Goal: Book appointment/travel/reservation

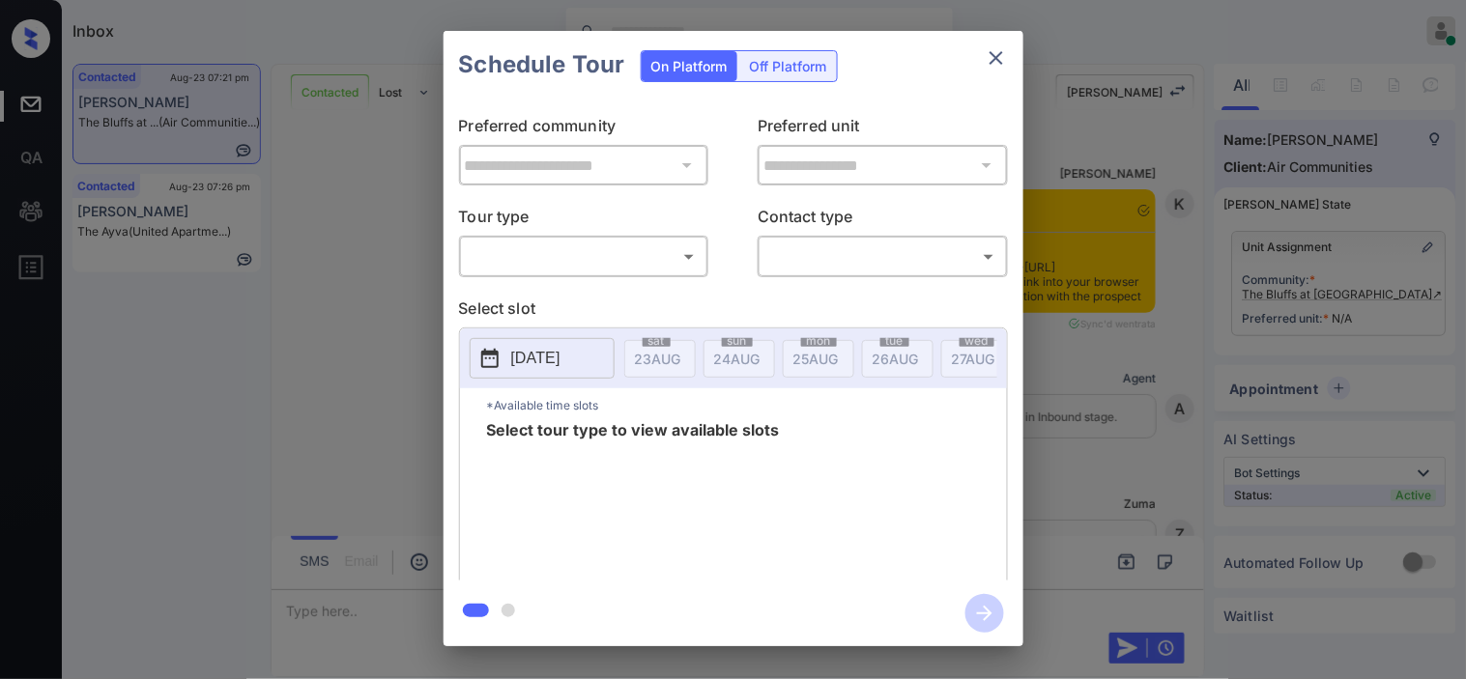
scroll to position [5827, 0]
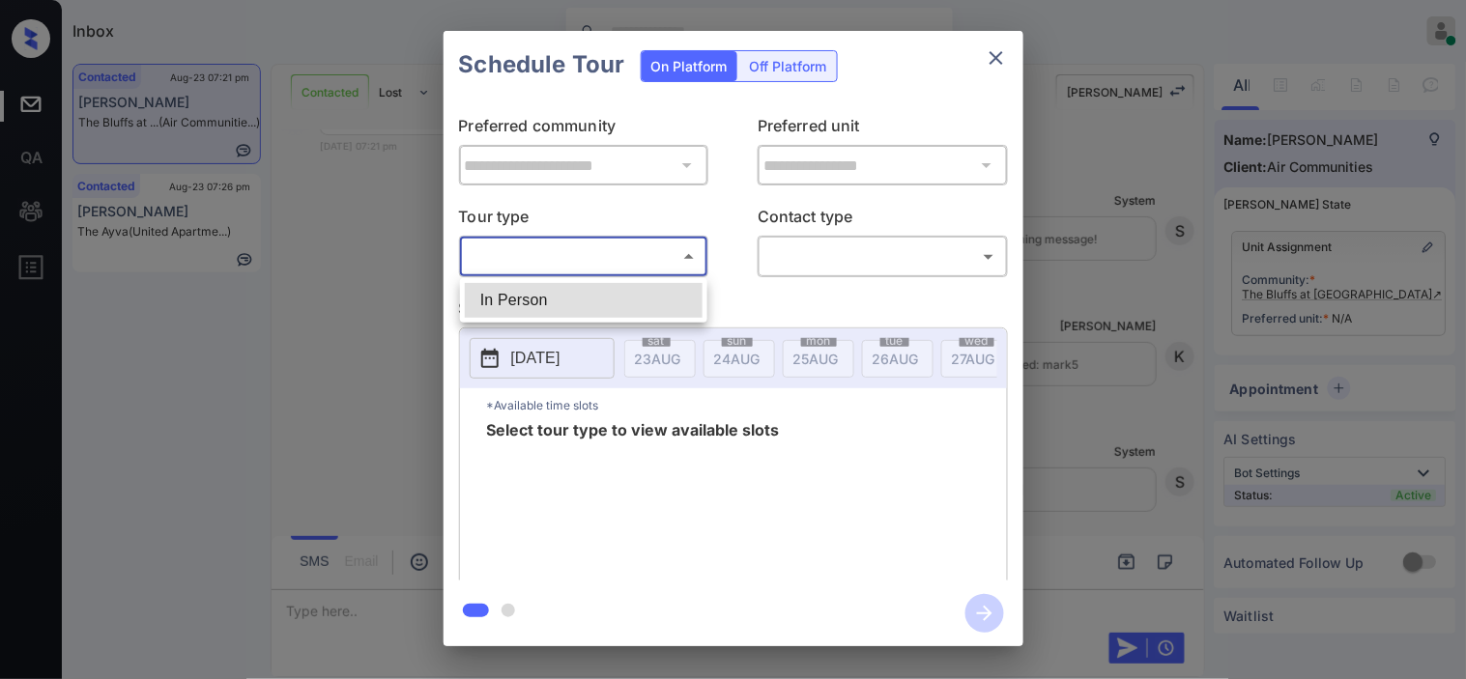
click at [668, 257] on body "Inbox Kristine Capara Online Set yourself offline Set yourself on break Profile…" at bounding box center [733, 339] width 1466 height 679
click at [649, 298] on li "In Person" at bounding box center [584, 300] width 238 height 35
type input "********"
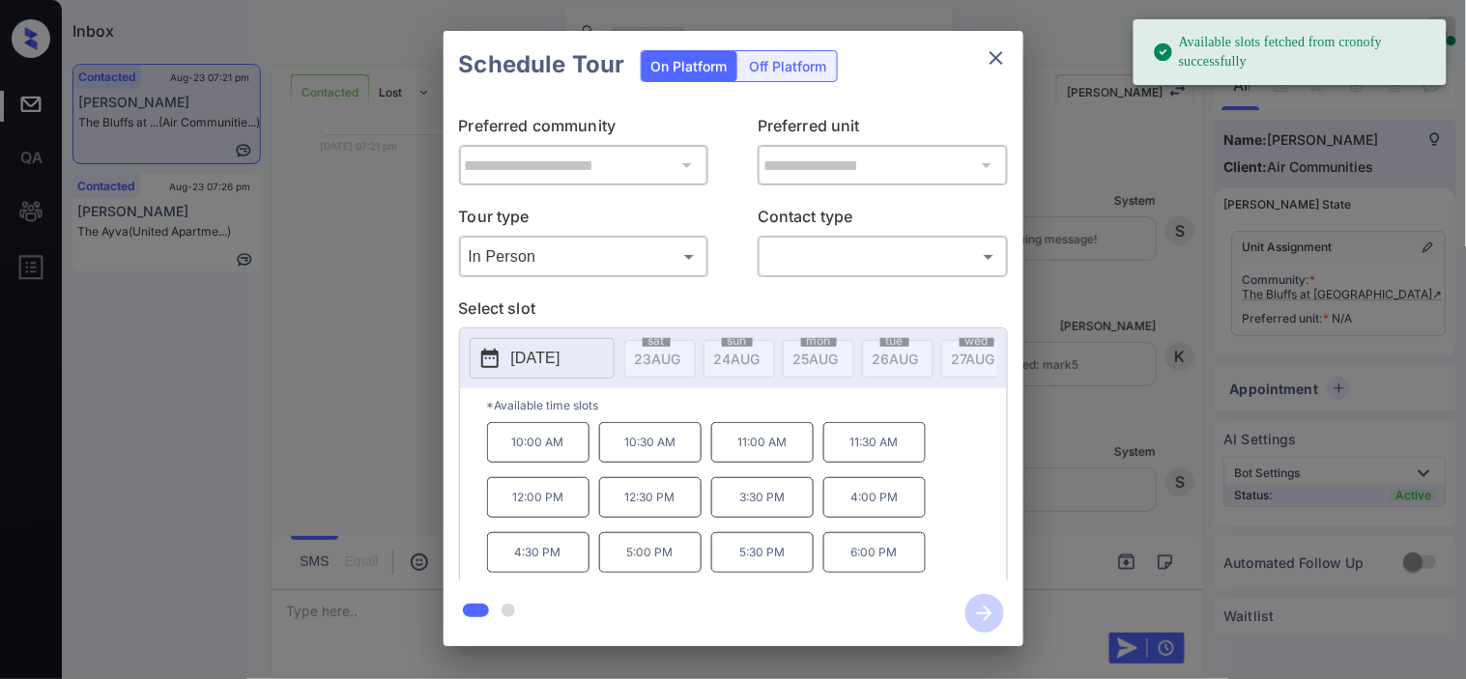
click at [499, 362] on icon at bounding box center [489, 358] width 23 height 23
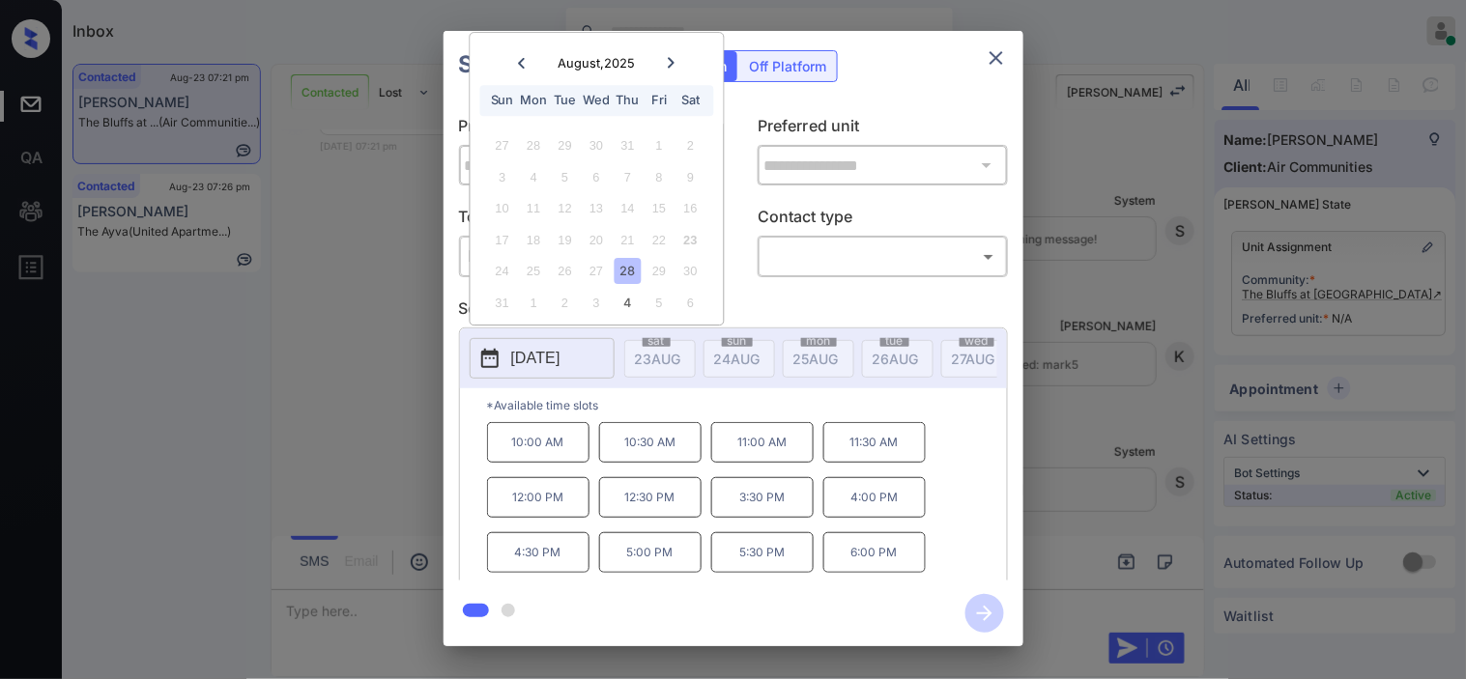
click at [330, 326] on div "**********" at bounding box center [733, 338] width 1466 height 677
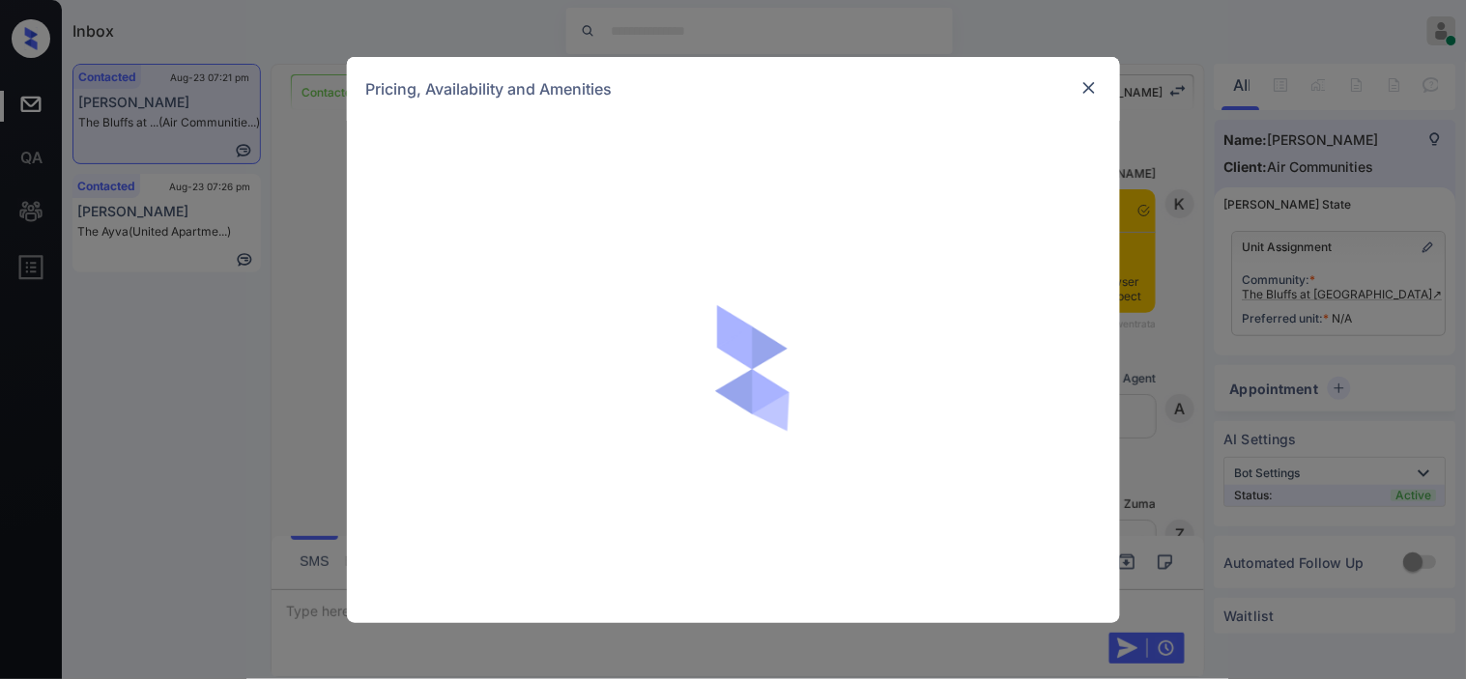
scroll to position [5827, 0]
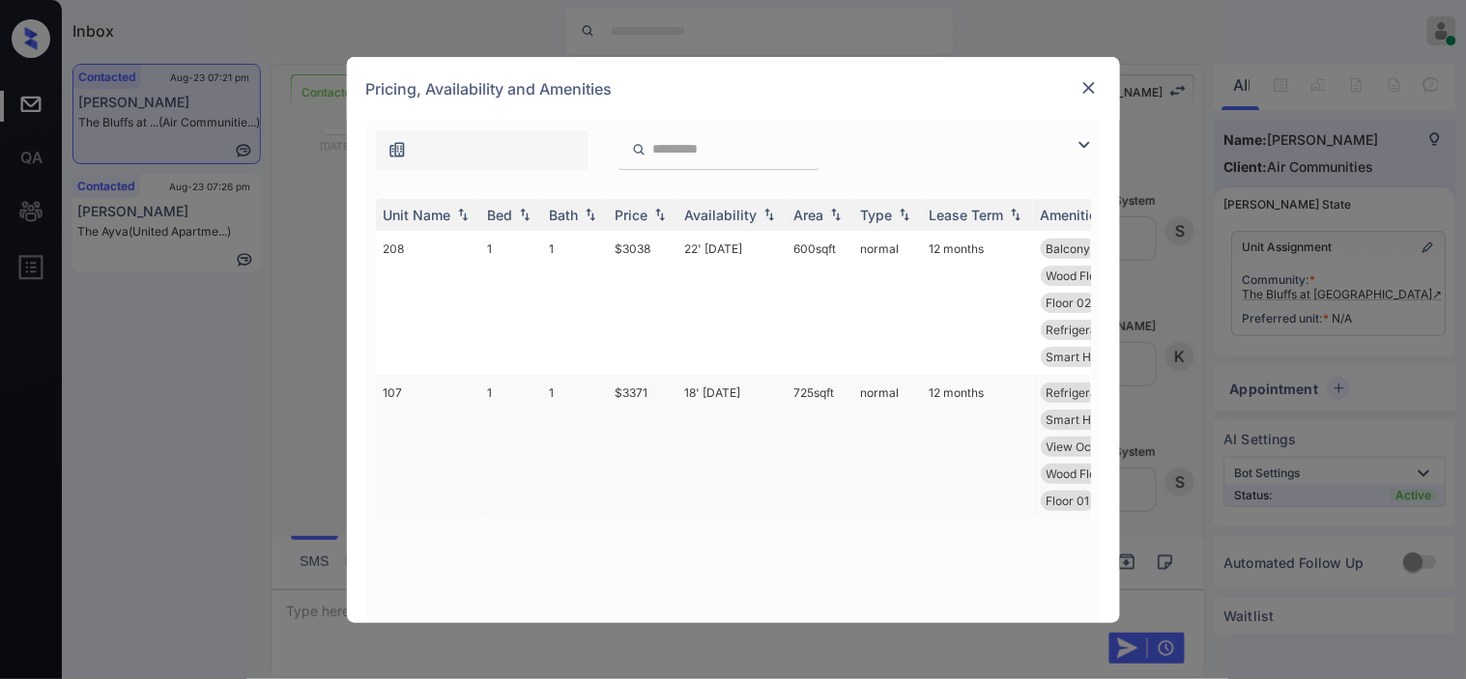
click at [713, 387] on td "18' Aug 25" at bounding box center [731, 447] width 109 height 144
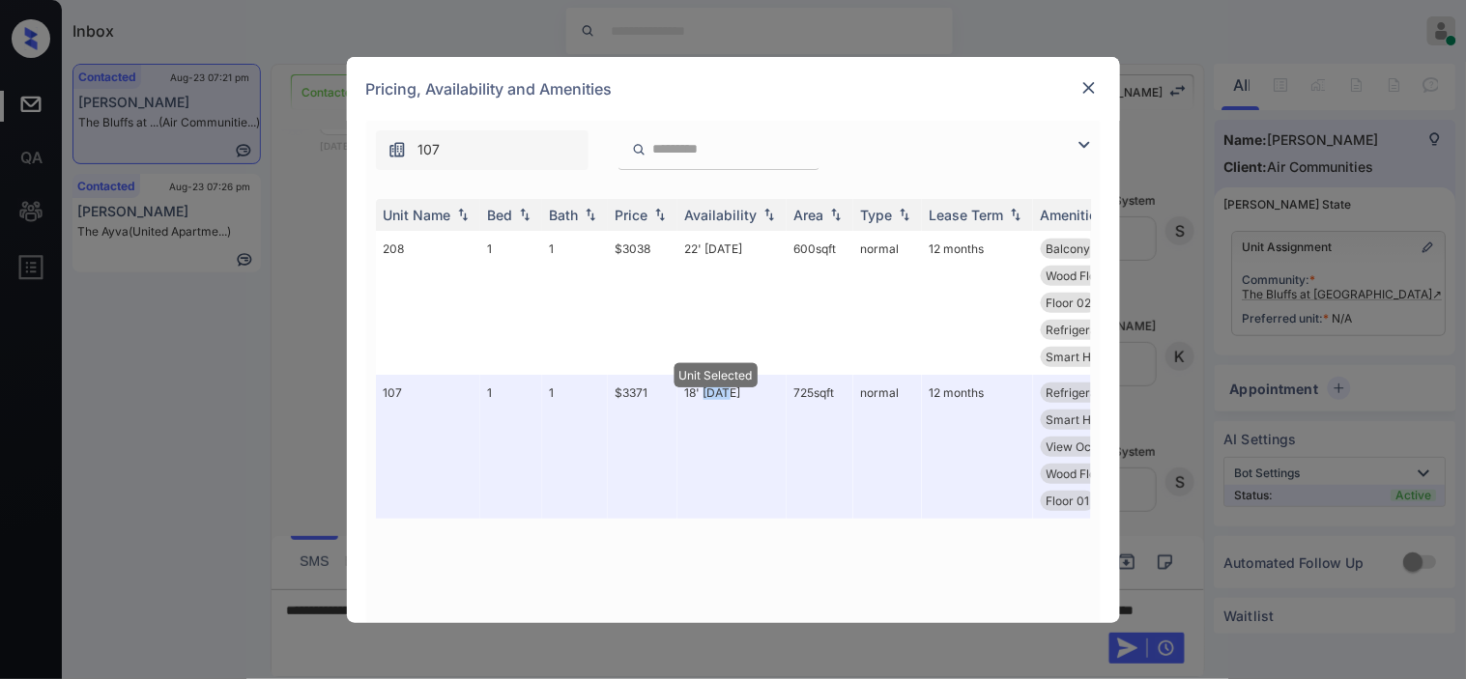
click at [1082, 92] on img at bounding box center [1088, 87] width 19 height 19
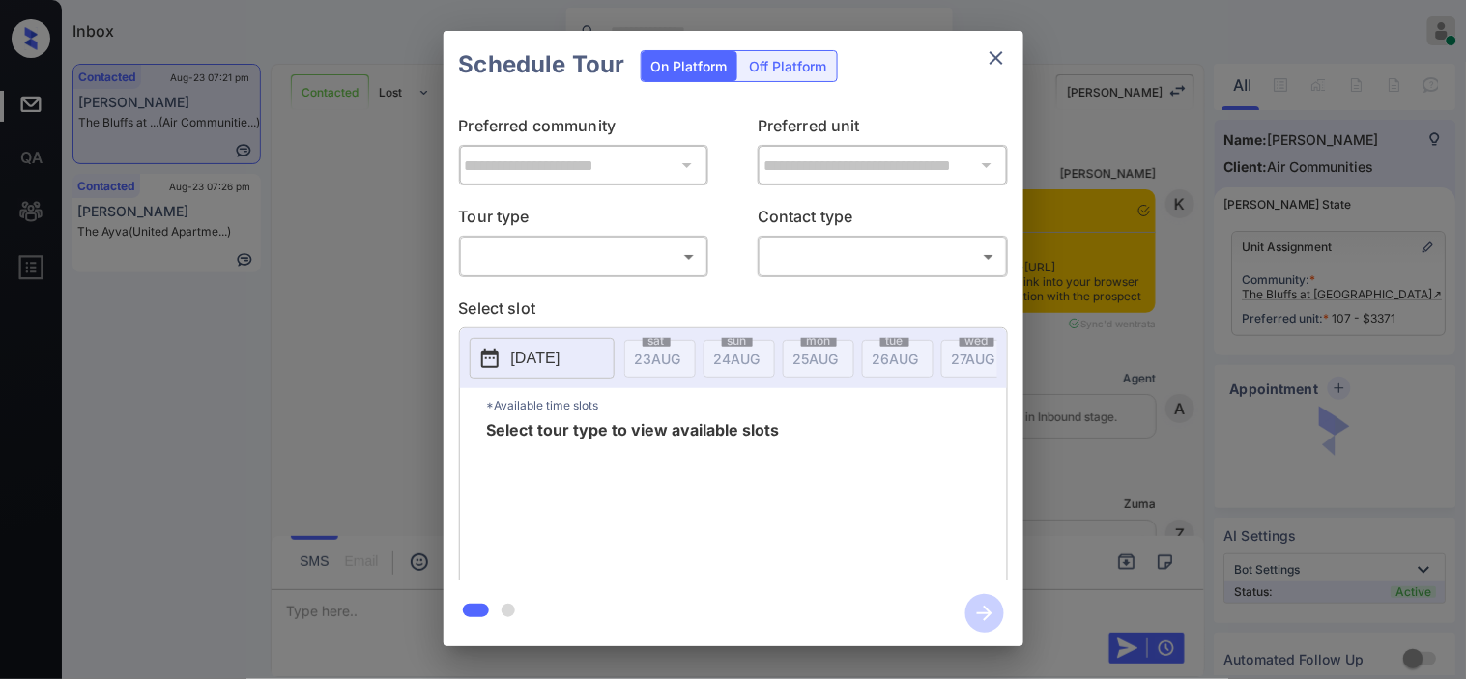
scroll to position [5953, 0]
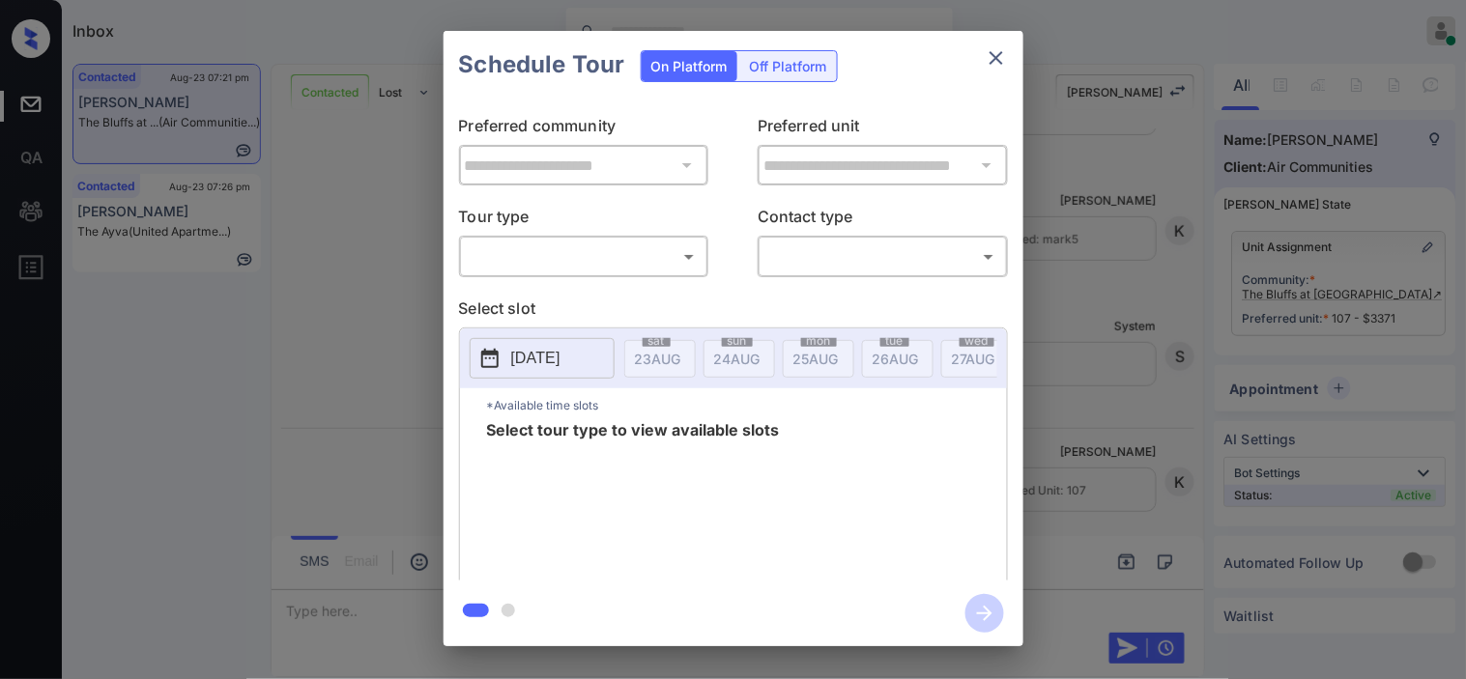
click at [668, 264] on body "Inbox Kristine Capara Online Set yourself offline Set yourself on break Profile…" at bounding box center [733, 339] width 1466 height 679
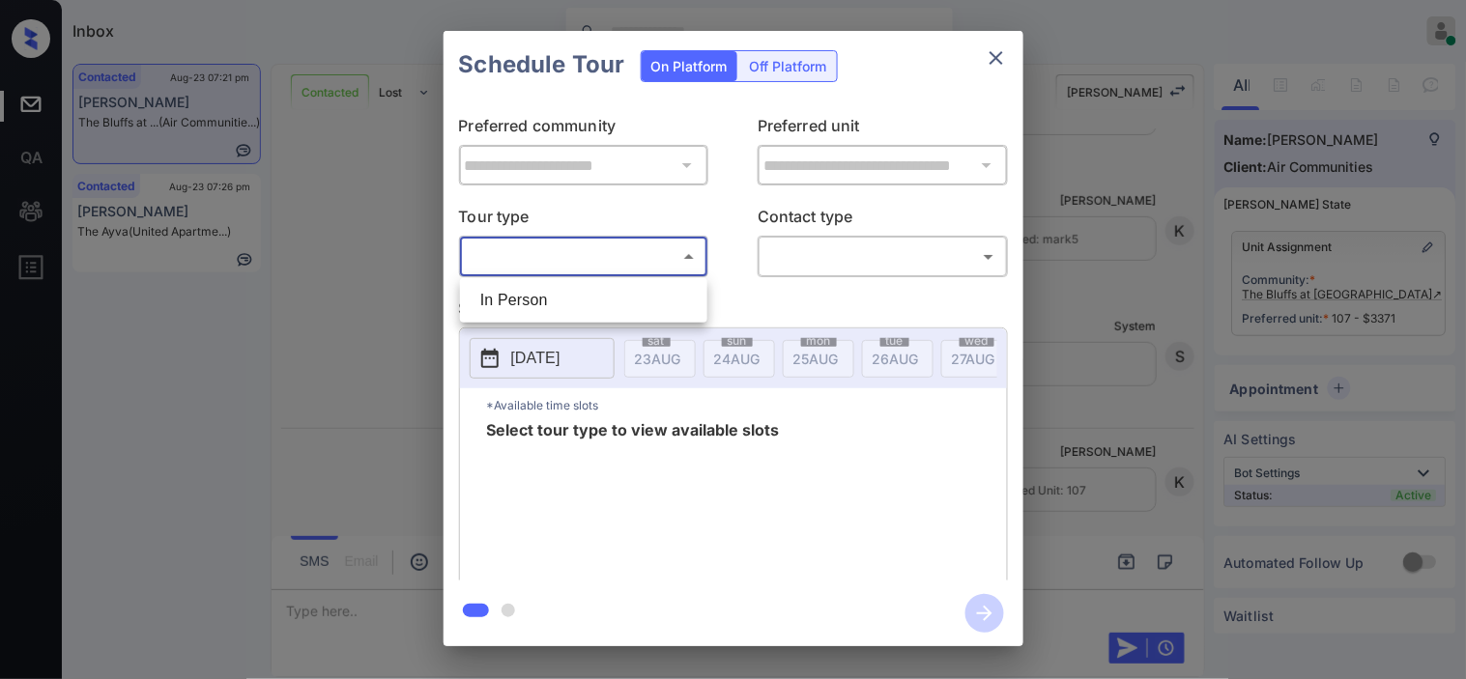
click at [665, 302] on li "In Person" at bounding box center [584, 300] width 238 height 35
type input "********"
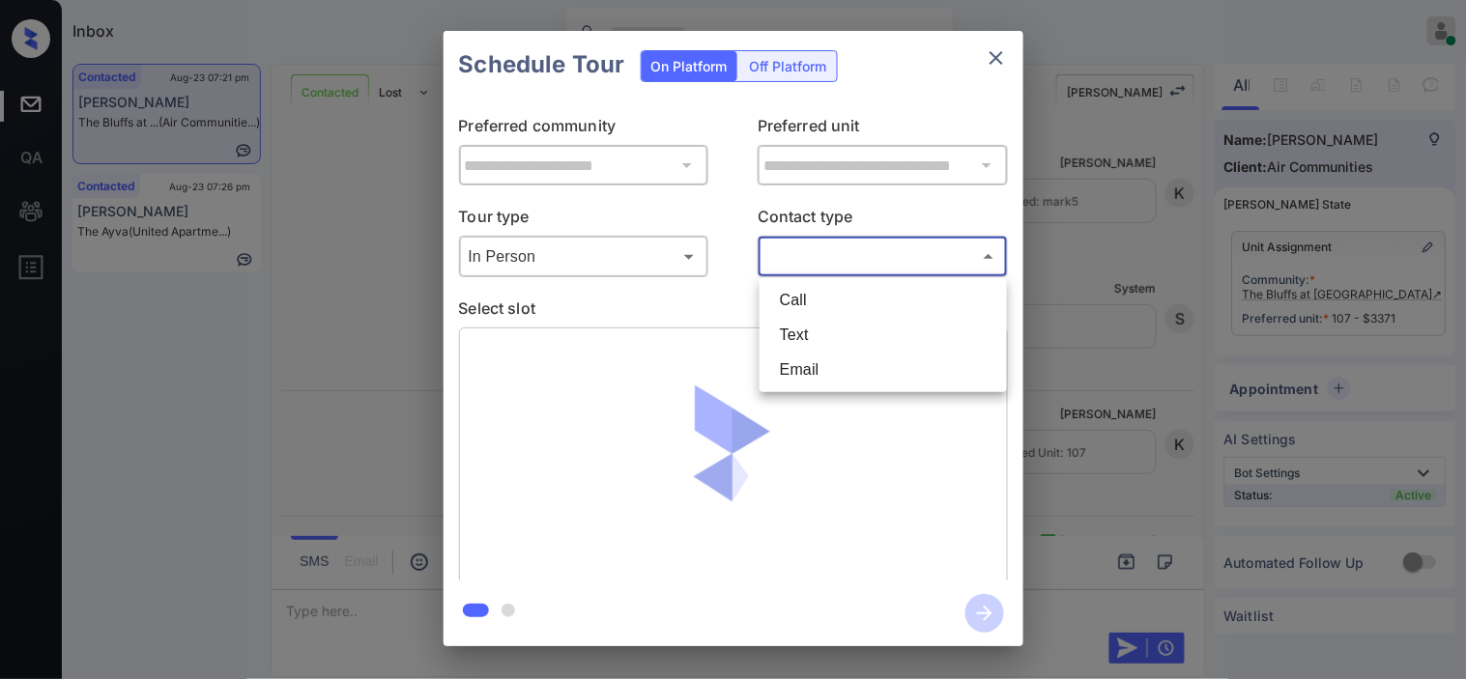
click at [838, 265] on body "Inbox Kristine Capara Online Set yourself offline Set yourself on break Profile…" at bounding box center [733, 339] width 1466 height 679
click at [821, 319] on li "Text" at bounding box center [883, 335] width 238 height 35
type input "****"
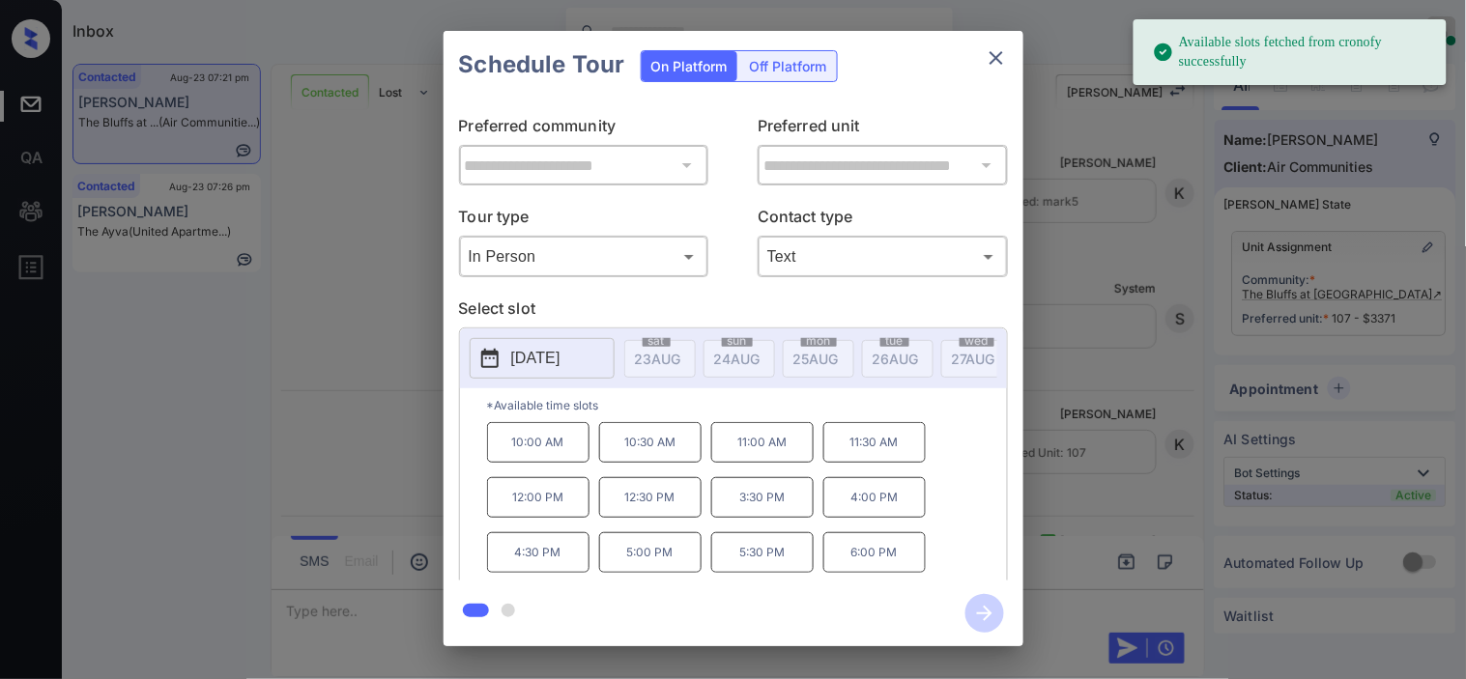
click at [484, 364] on icon at bounding box center [489, 358] width 23 height 23
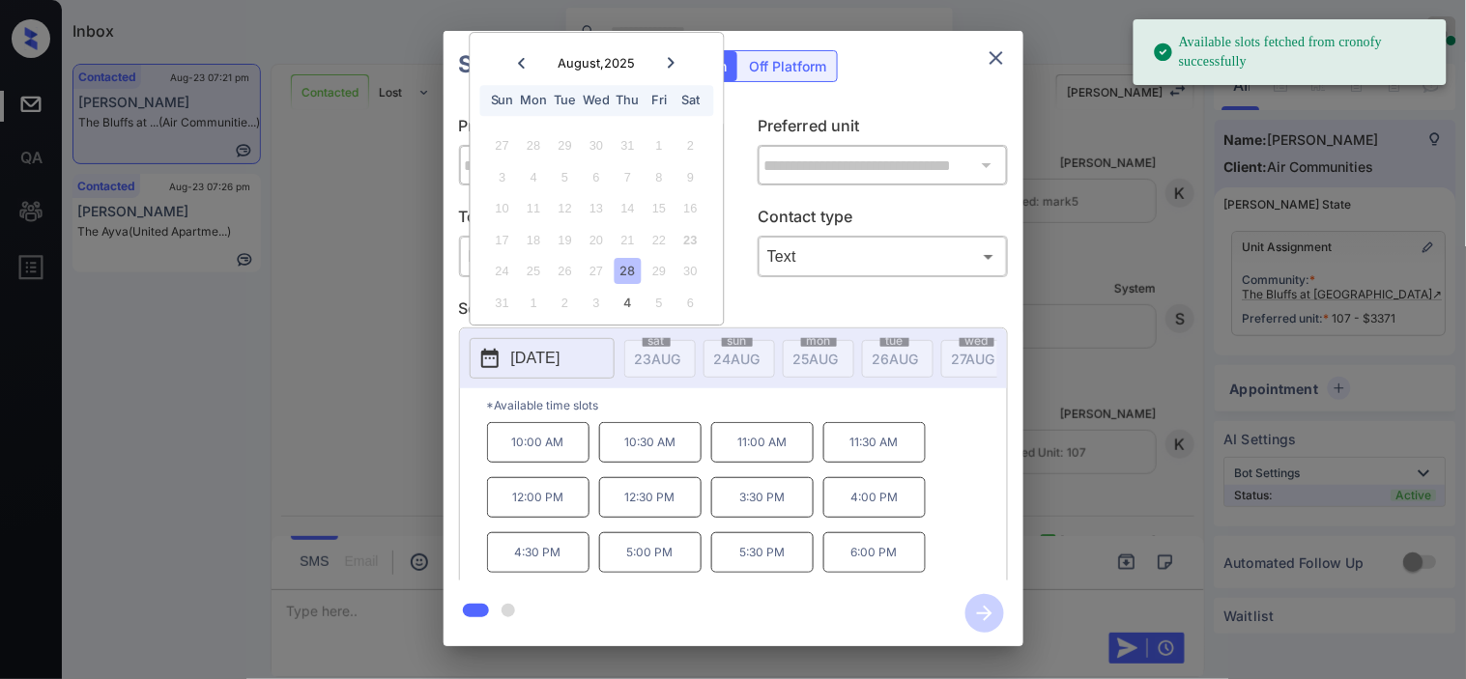
click at [749, 449] on p "11:00 AM" at bounding box center [762, 442] width 102 height 41
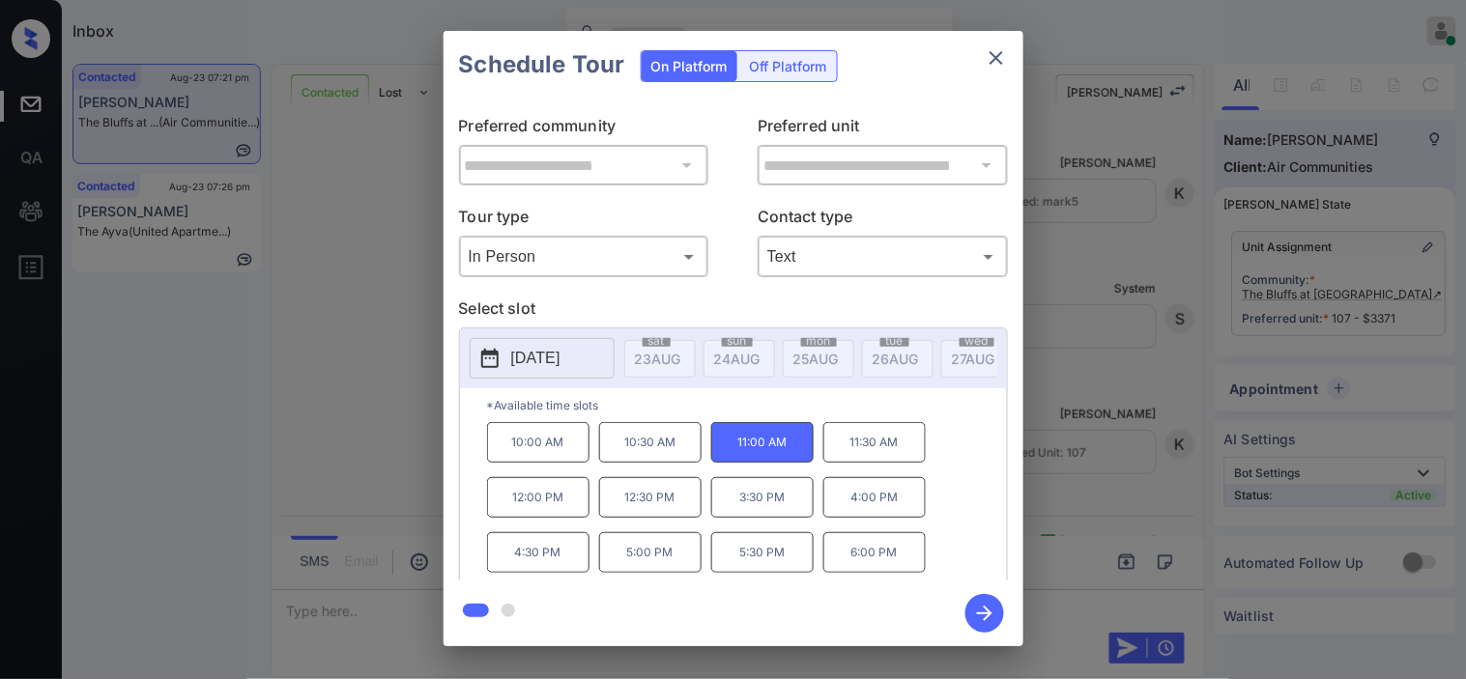
click at [983, 612] on icon "button" at bounding box center [984, 613] width 39 height 39
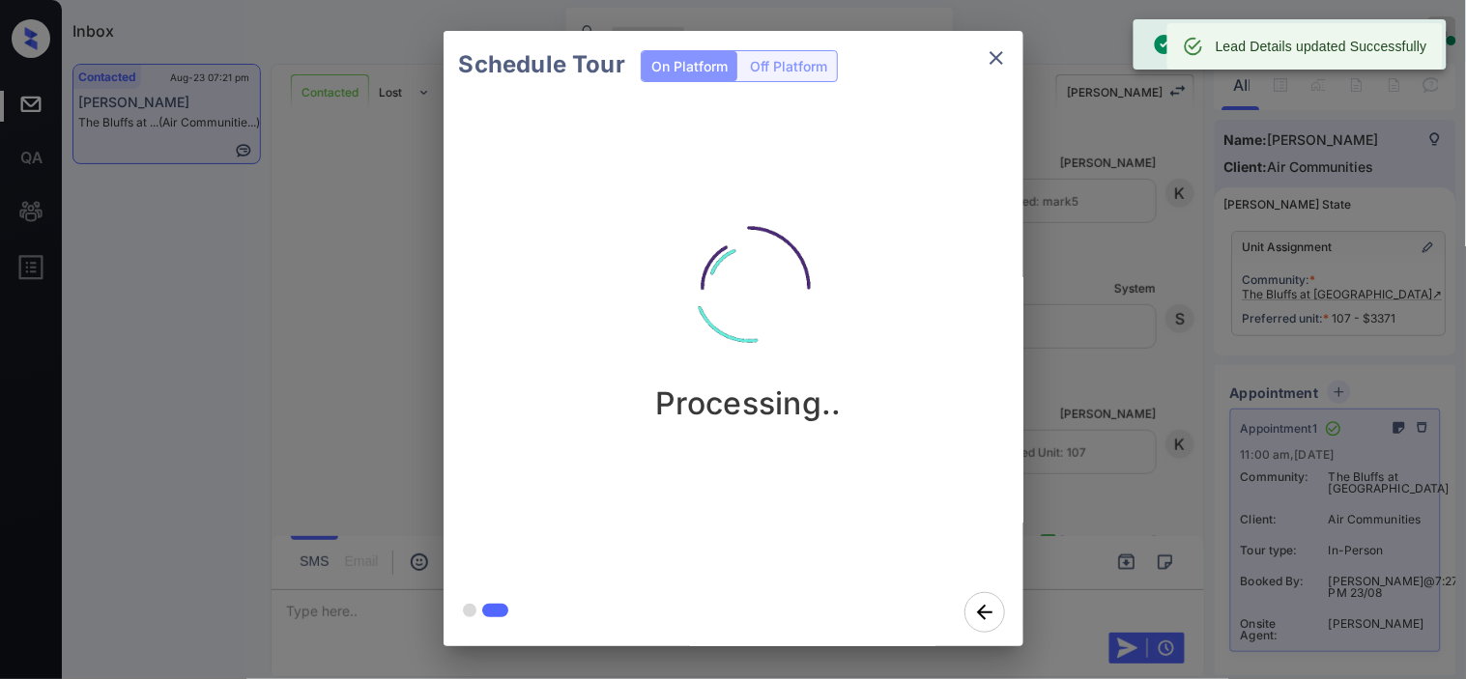
click at [1121, 298] on div "Schedule Tour On Platform Off Platform Processing.." at bounding box center [733, 338] width 1466 height 677
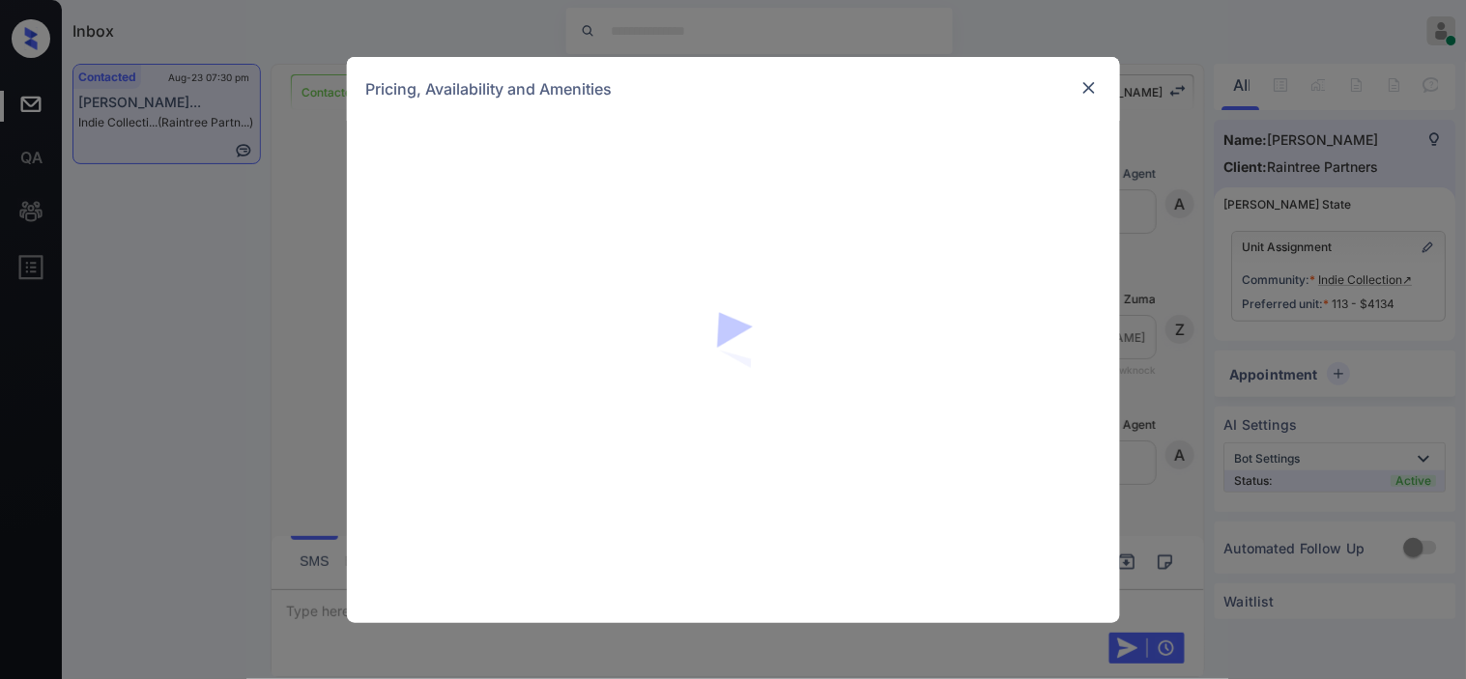
scroll to position [739, 0]
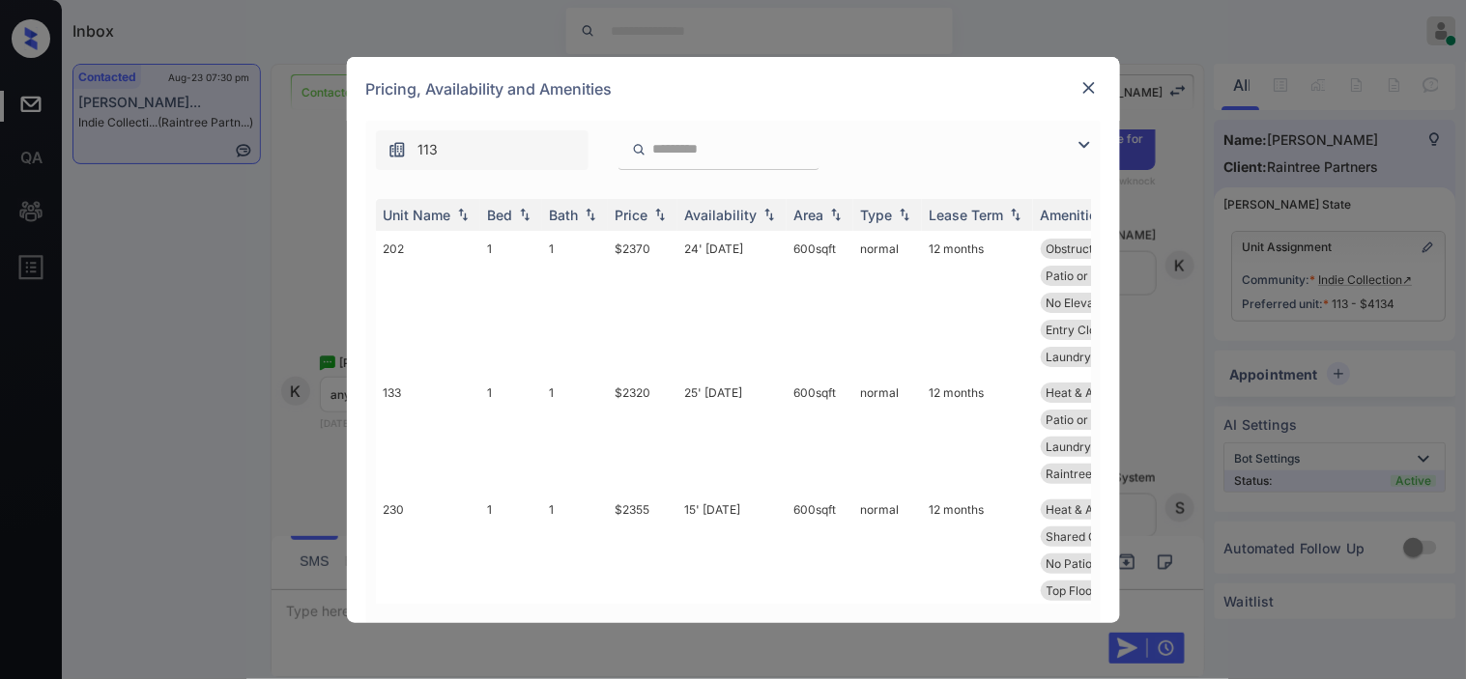
click at [1079, 145] on img at bounding box center [1084, 144] width 23 height 23
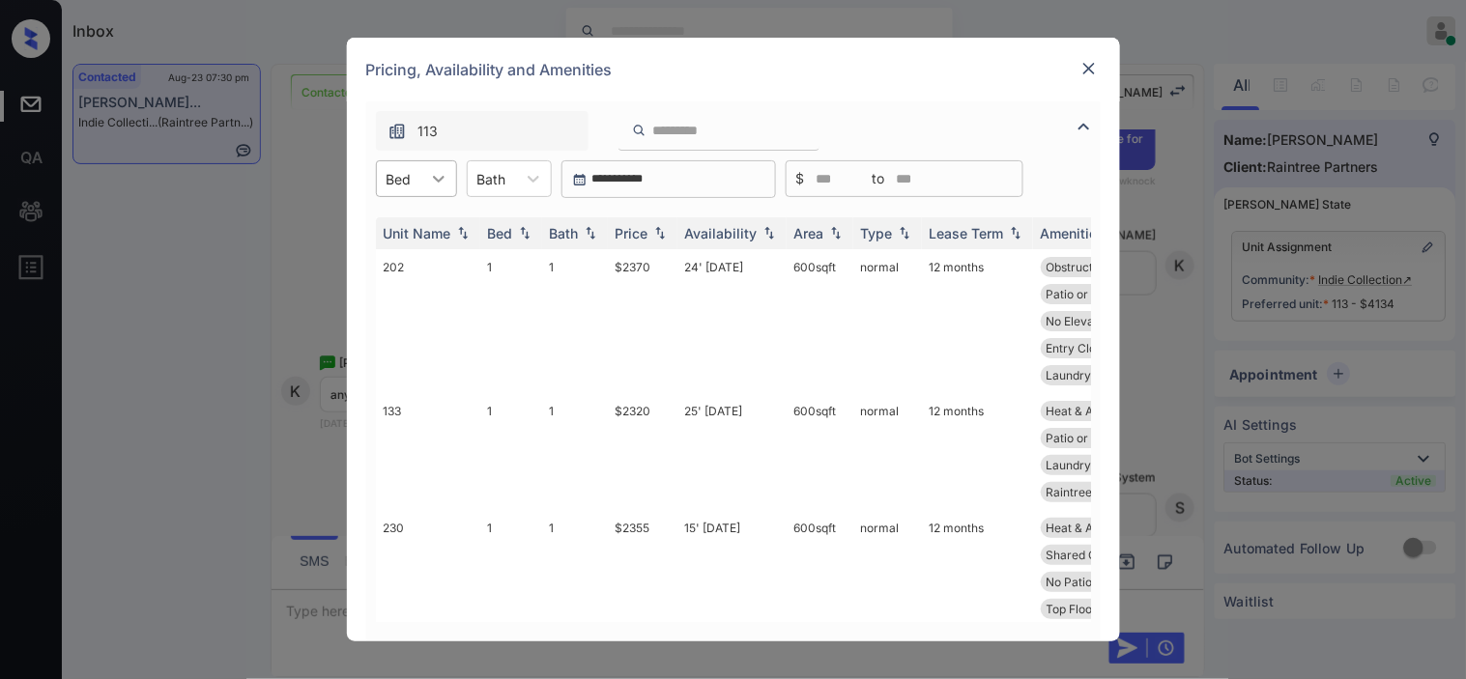
click at [422, 182] on div at bounding box center [438, 178] width 35 height 35
click at [403, 324] on div "4" at bounding box center [416, 330] width 81 height 35
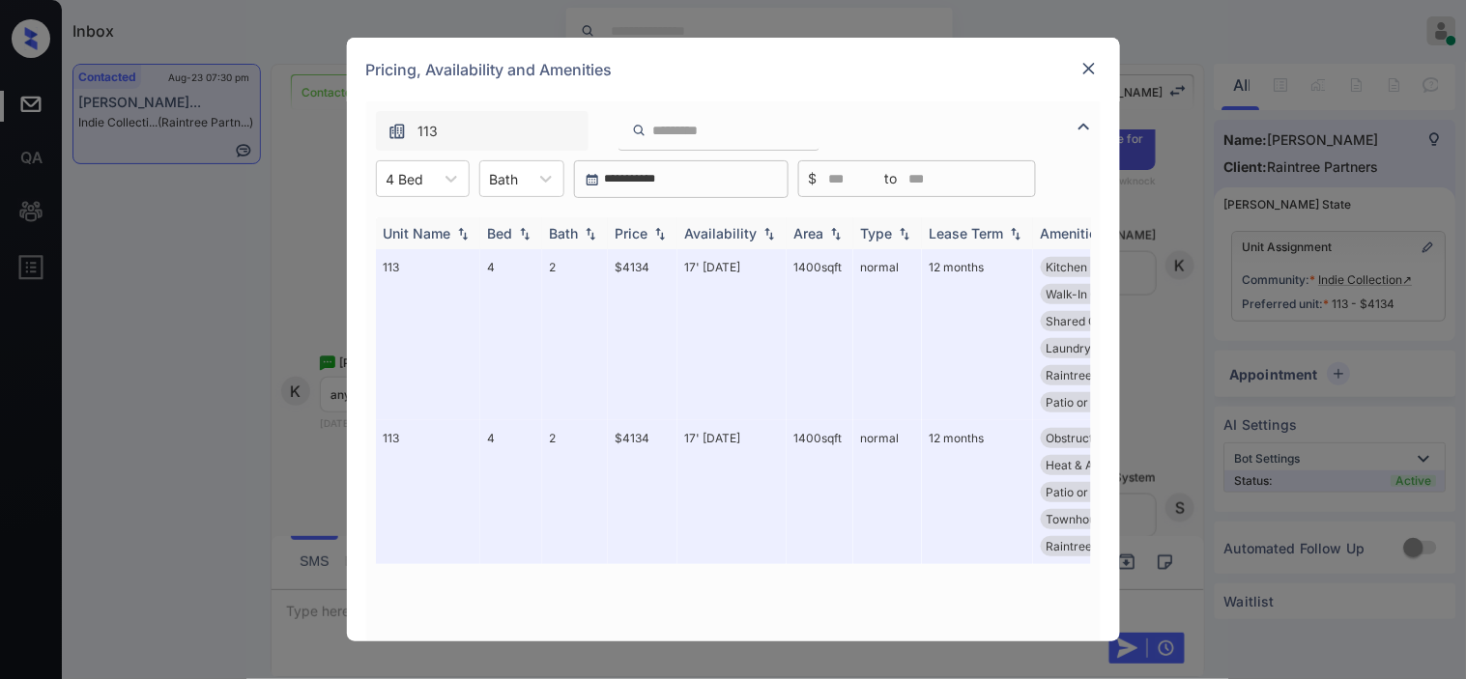
click at [644, 232] on div "Price" at bounding box center [632, 233] width 33 height 16
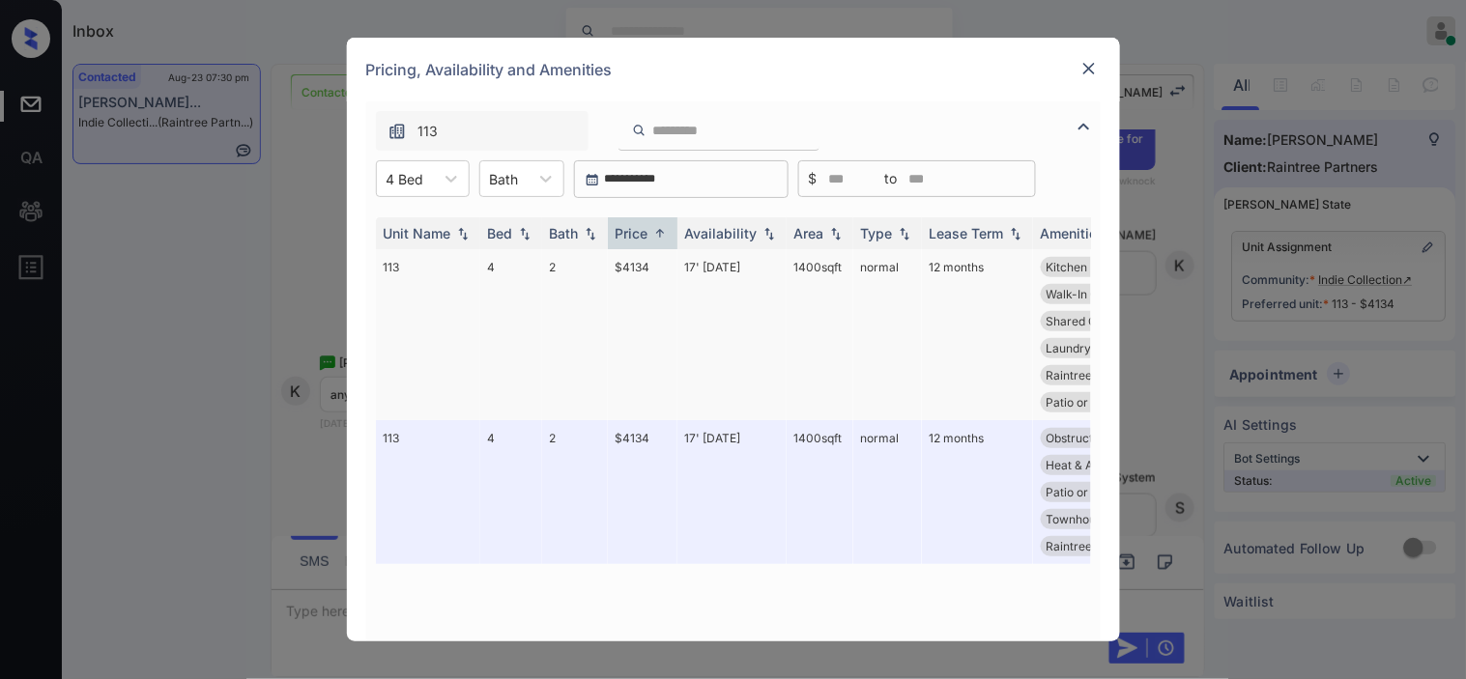
click at [622, 252] on td "$4134" at bounding box center [643, 334] width 70 height 171
drag, startPoint x: 604, startPoint y: 259, endPoint x: 672, endPoint y: 261, distance: 67.7
click at [672, 261] on tr "113 4 2 $4134 17' Sep 25 1400 sqft normal 12 months Kitchen Pantry Additional S…" at bounding box center [881, 334] width 1010 height 171
copy tr "$4134"
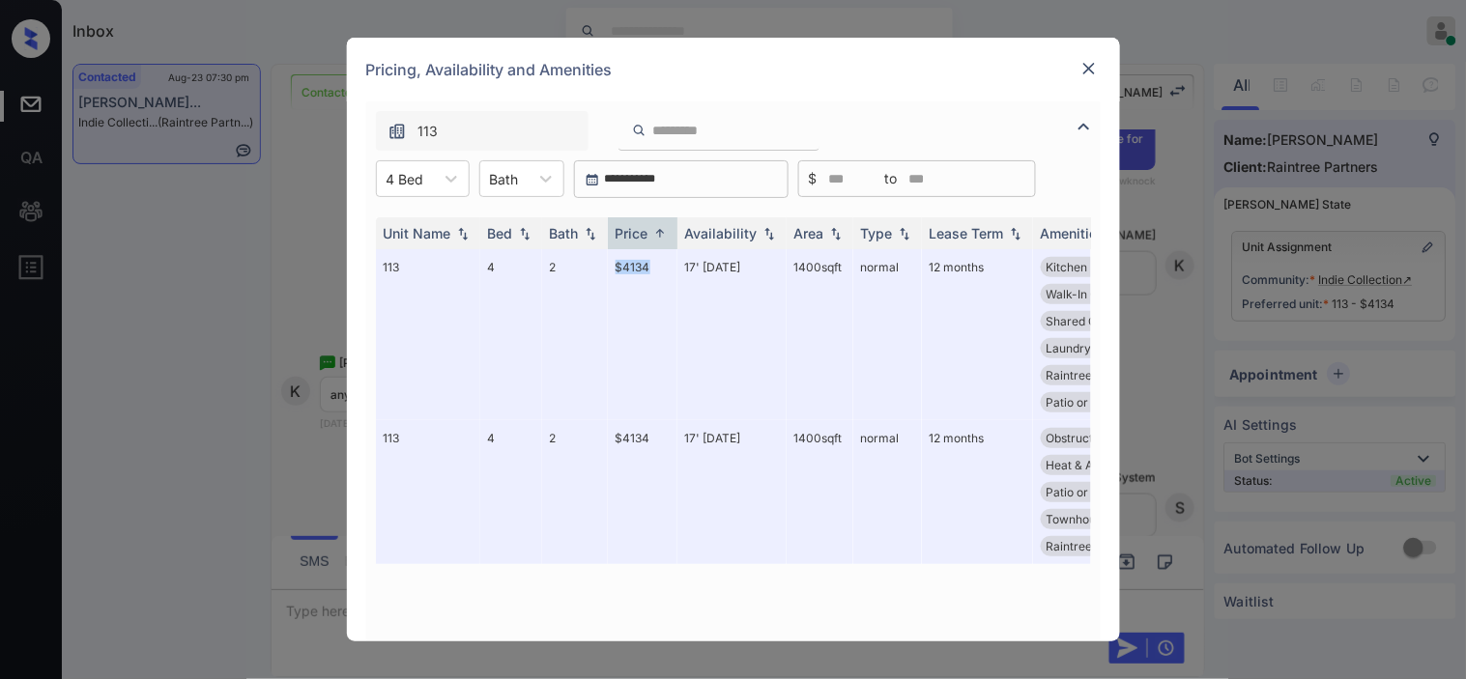
click at [1085, 68] on img at bounding box center [1088, 68] width 19 height 19
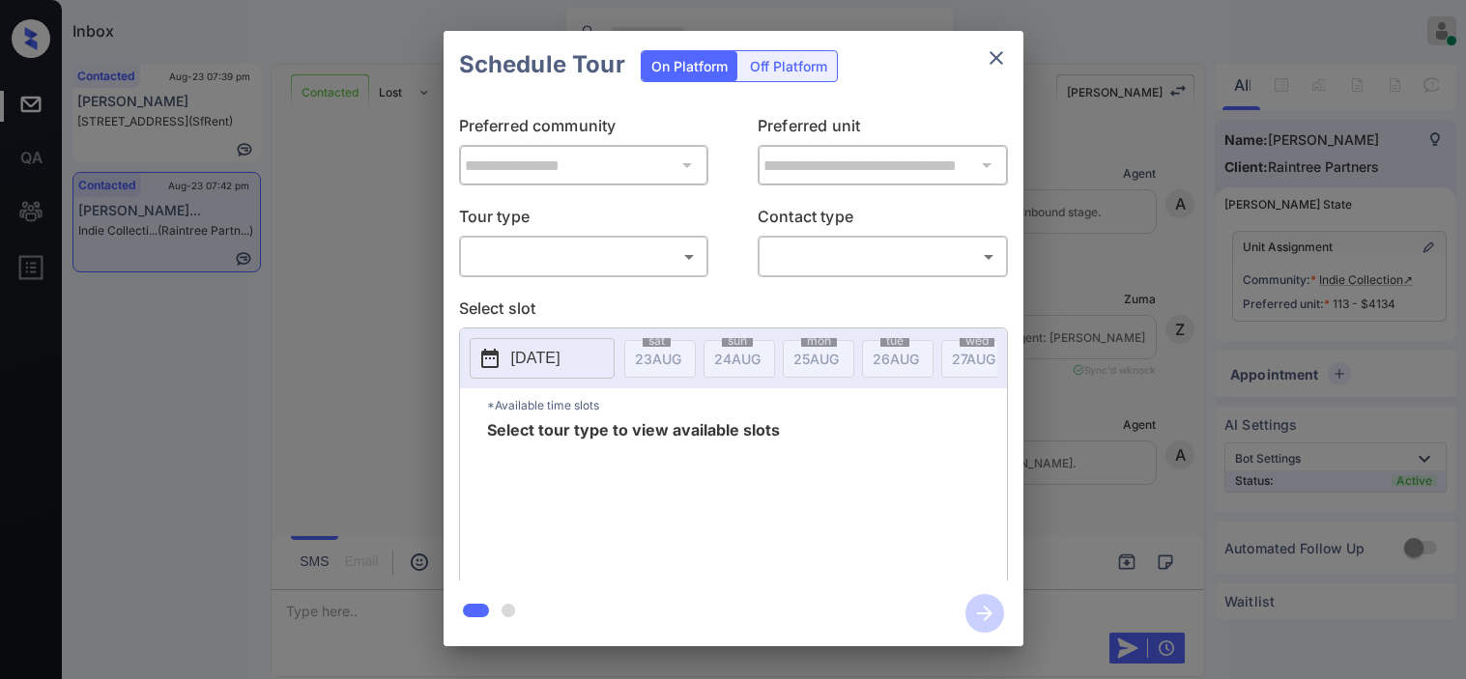
click at [643, 265] on body "Inbox [PERSON_NAME] Online Set yourself offline Set yourself on break Profile S…" at bounding box center [733, 339] width 1466 height 679
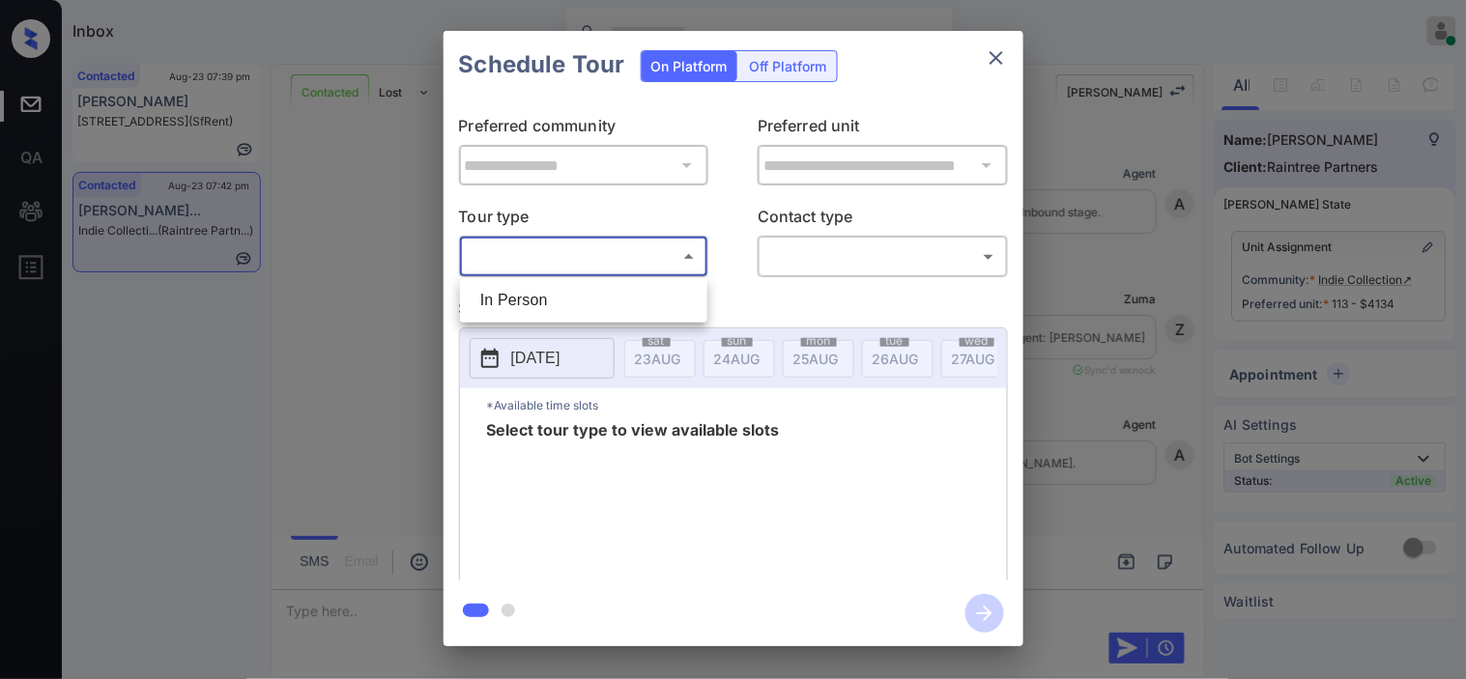
scroll to position [2476, 0]
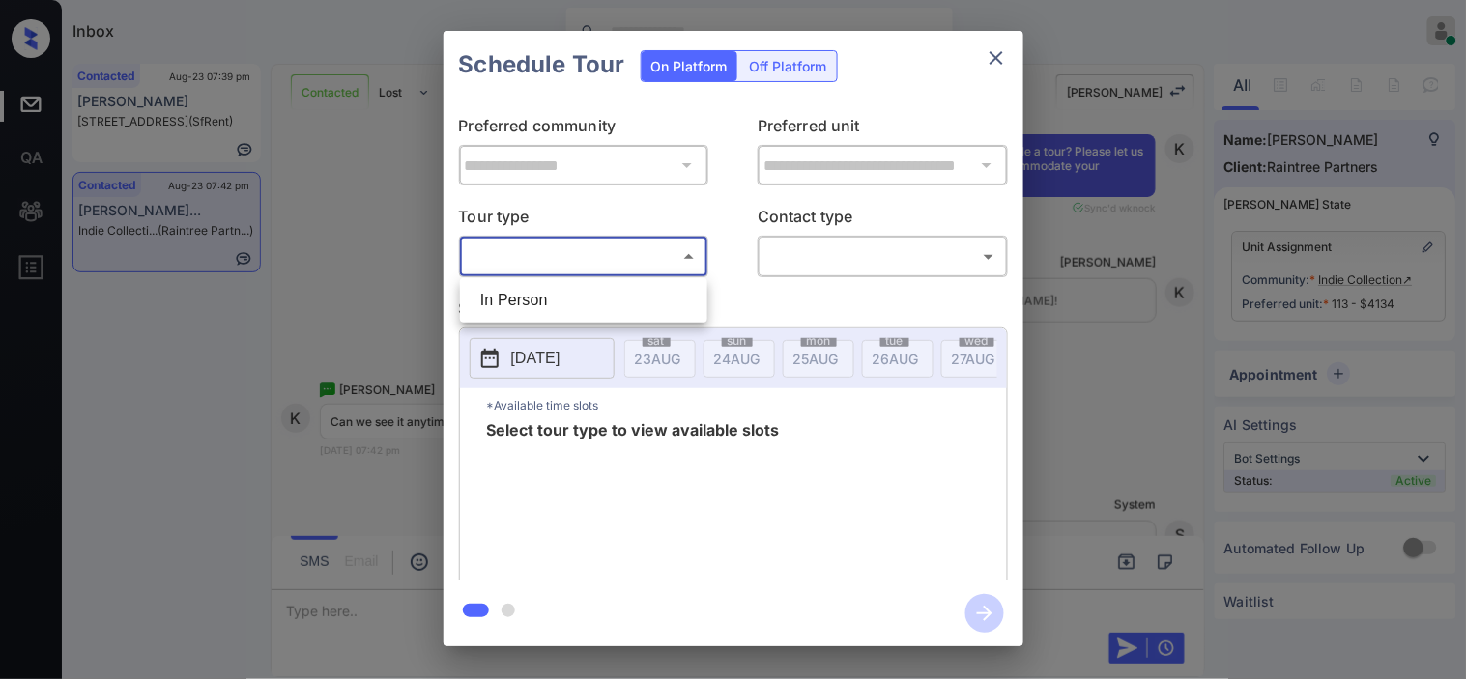
click at [643, 310] on li "In Person" at bounding box center [584, 300] width 238 height 35
type input "********"
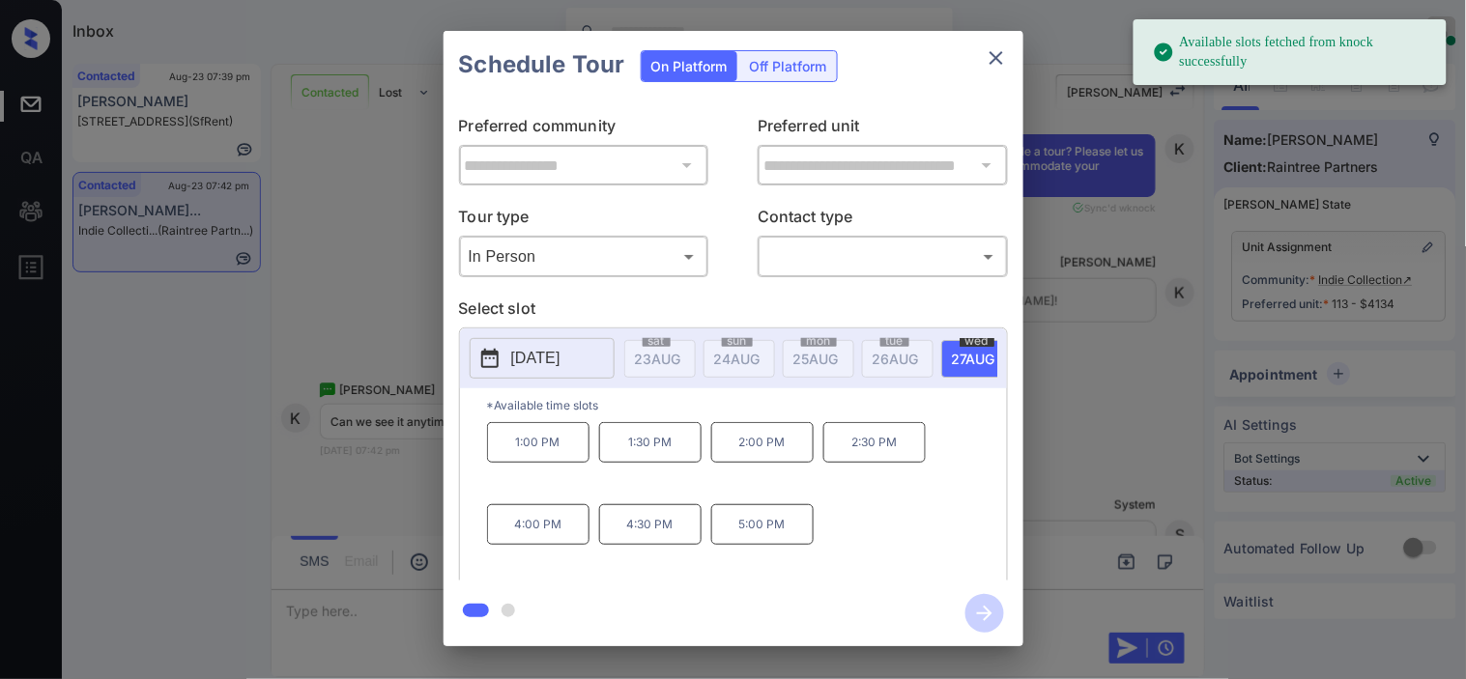
click at [546, 358] on p "2025-08-27" at bounding box center [535, 358] width 49 height 23
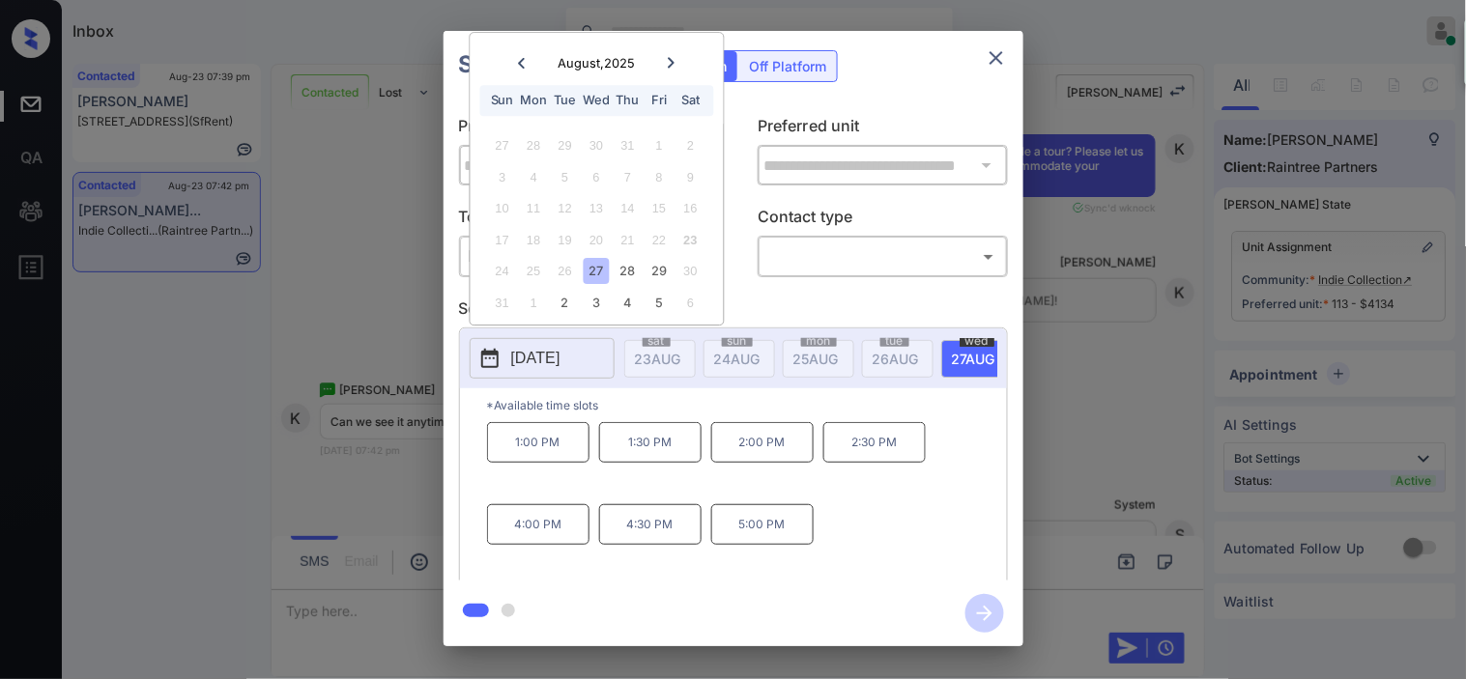
click at [602, 272] on div "27" at bounding box center [597, 272] width 26 height 26
click at [421, 288] on div "**********" at bounding box center [733, 338] width 1466 height 677
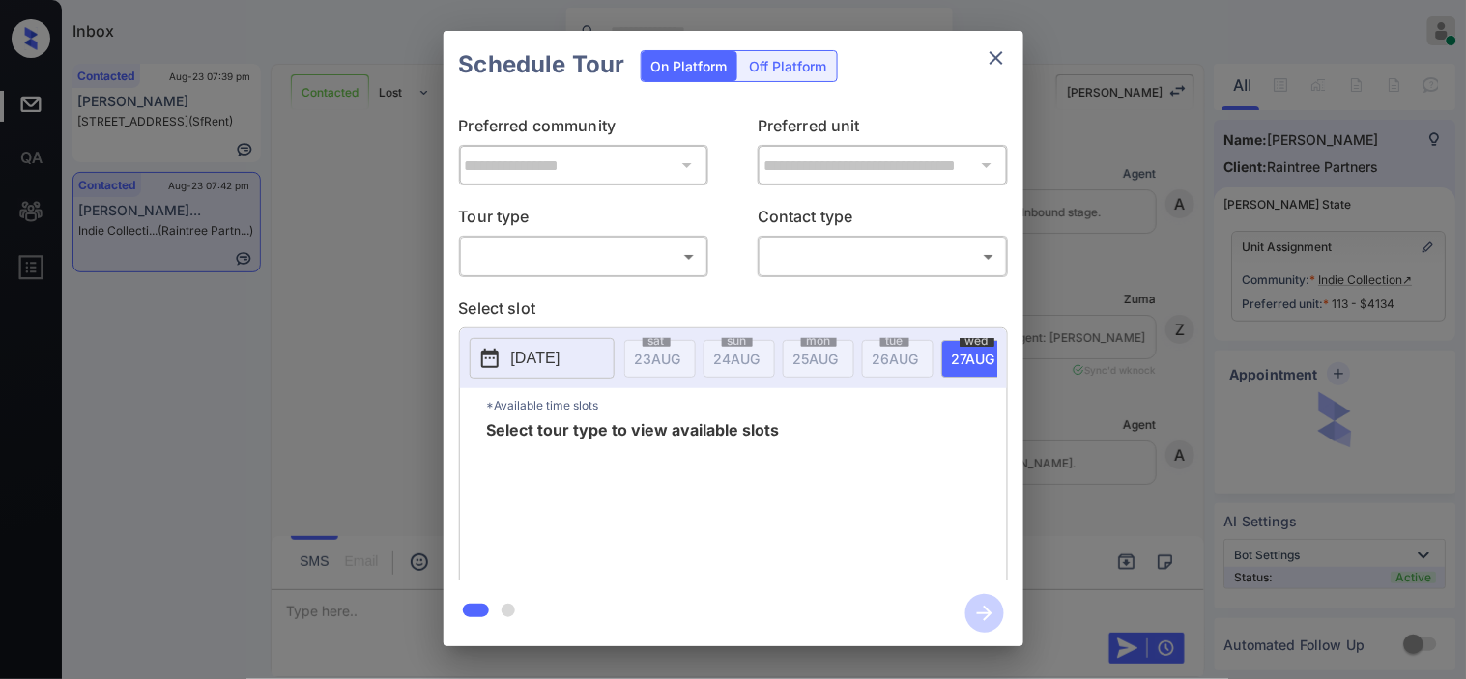
scroll to position [2476, 0]
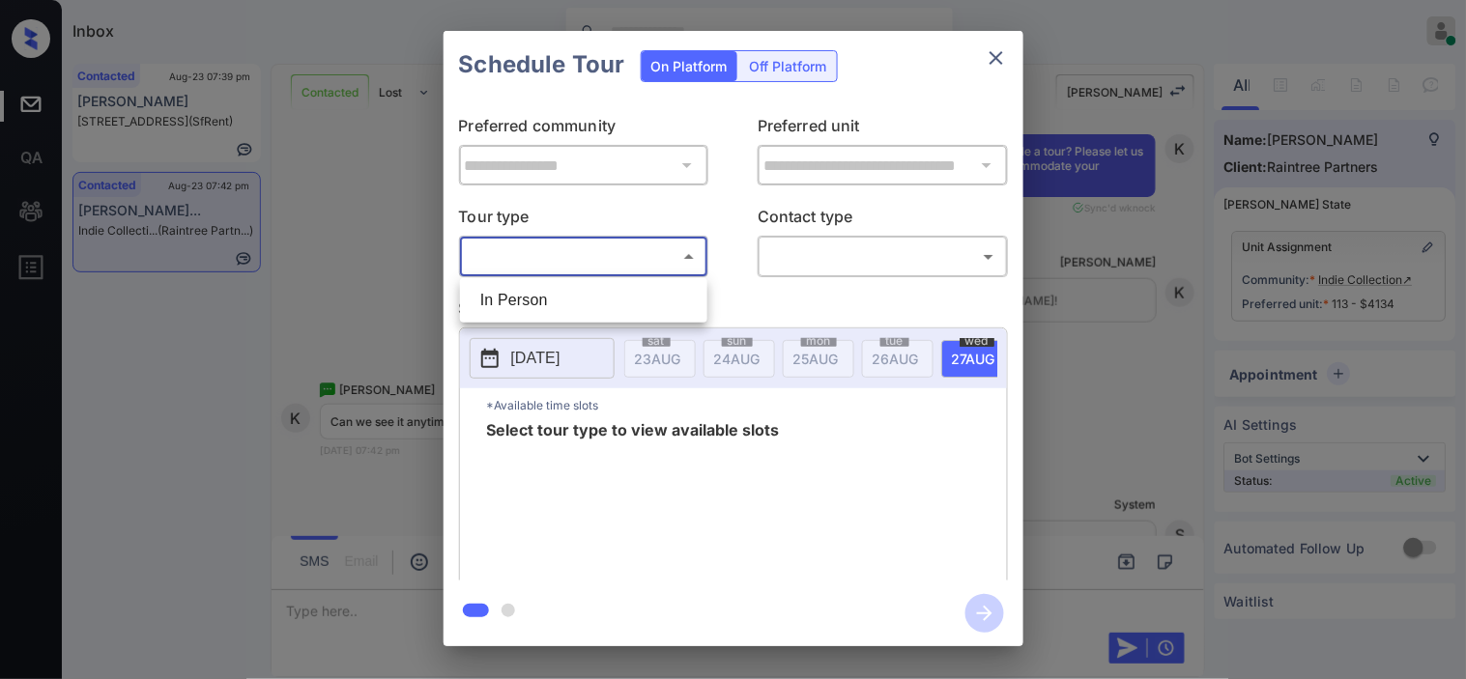
click at [580, 263] on body "Inbox Kristine Capara Online Set yourself offline Set yourself on break Profile…" at bounding box center [733, 339] width 1466 height 679
click at [567, 295] on li "In Person" at bounding box center [584, 300] width 238 height 35
type input "********"
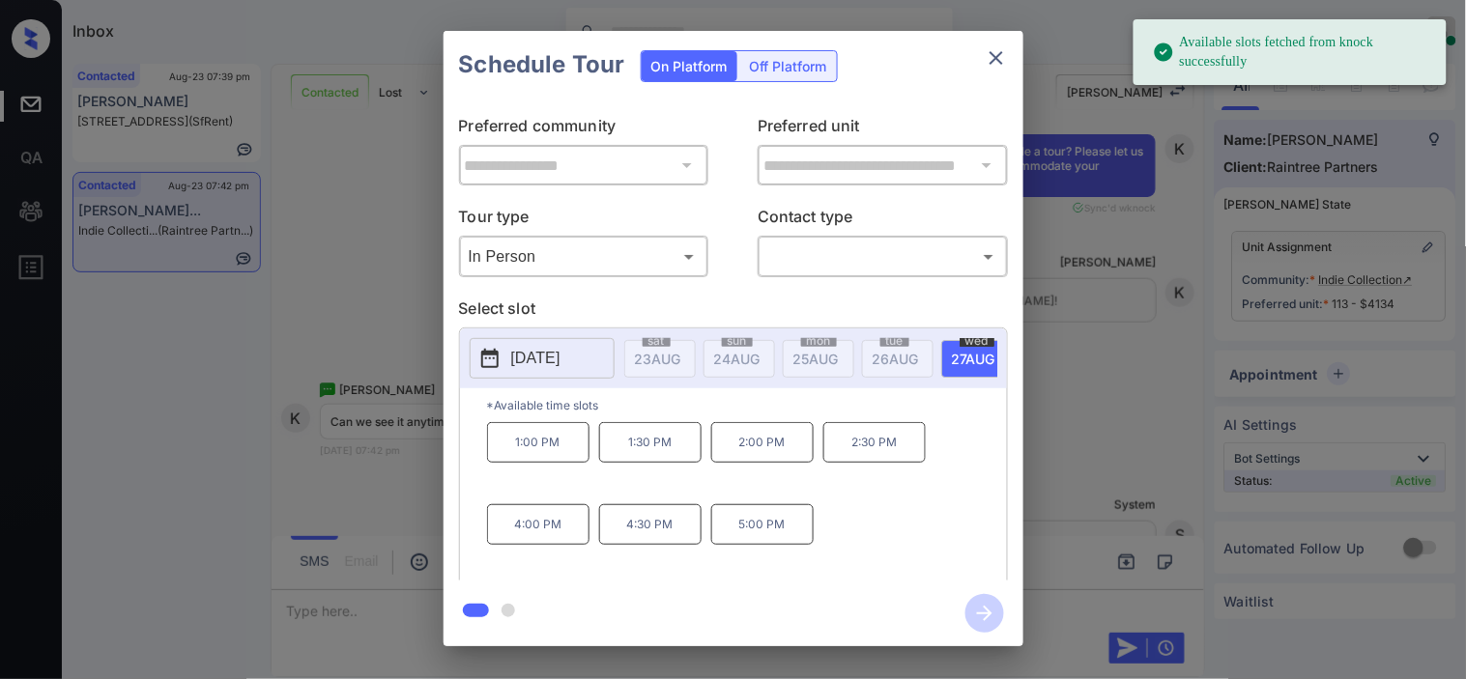
click at [557, 342] on button "2025-08-27" at bounding box center [542, 358] width 145 height 41
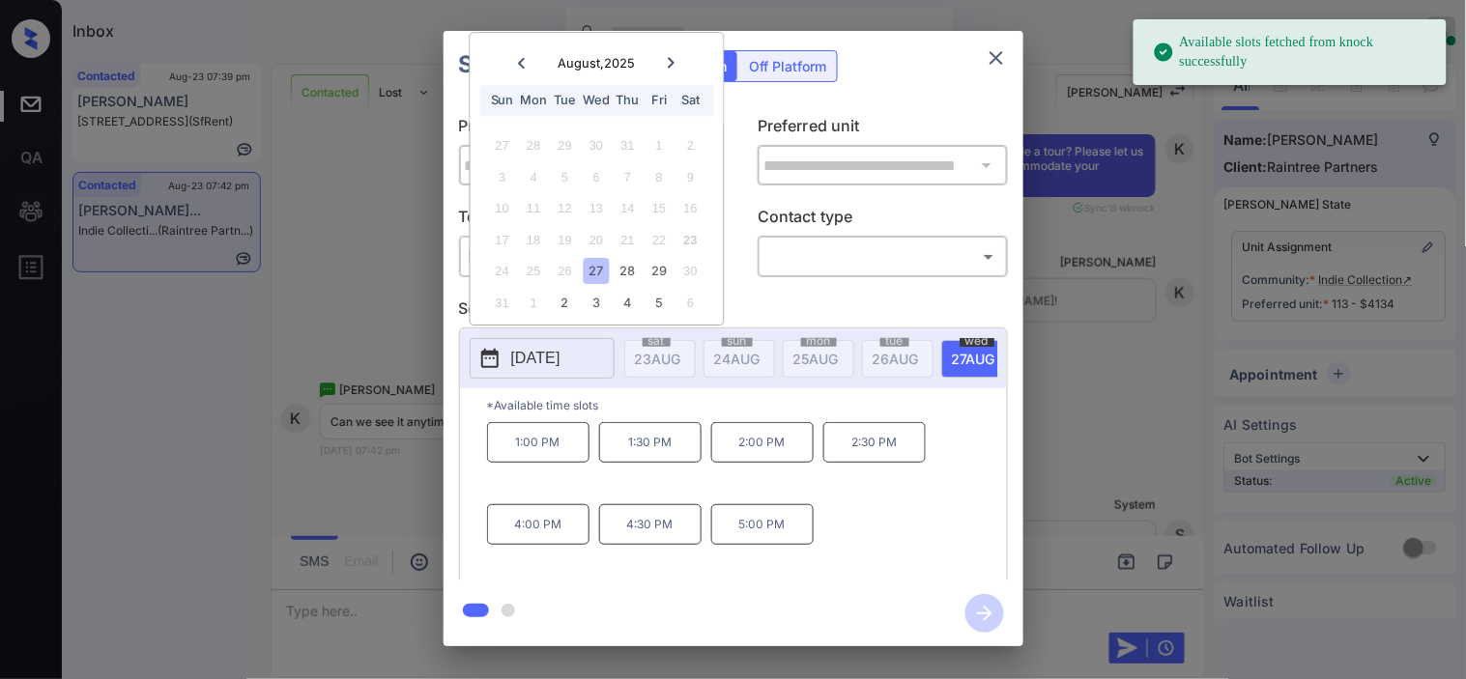
click at [658, 64] on div at bounding box center [671, 63] width 26 height 24
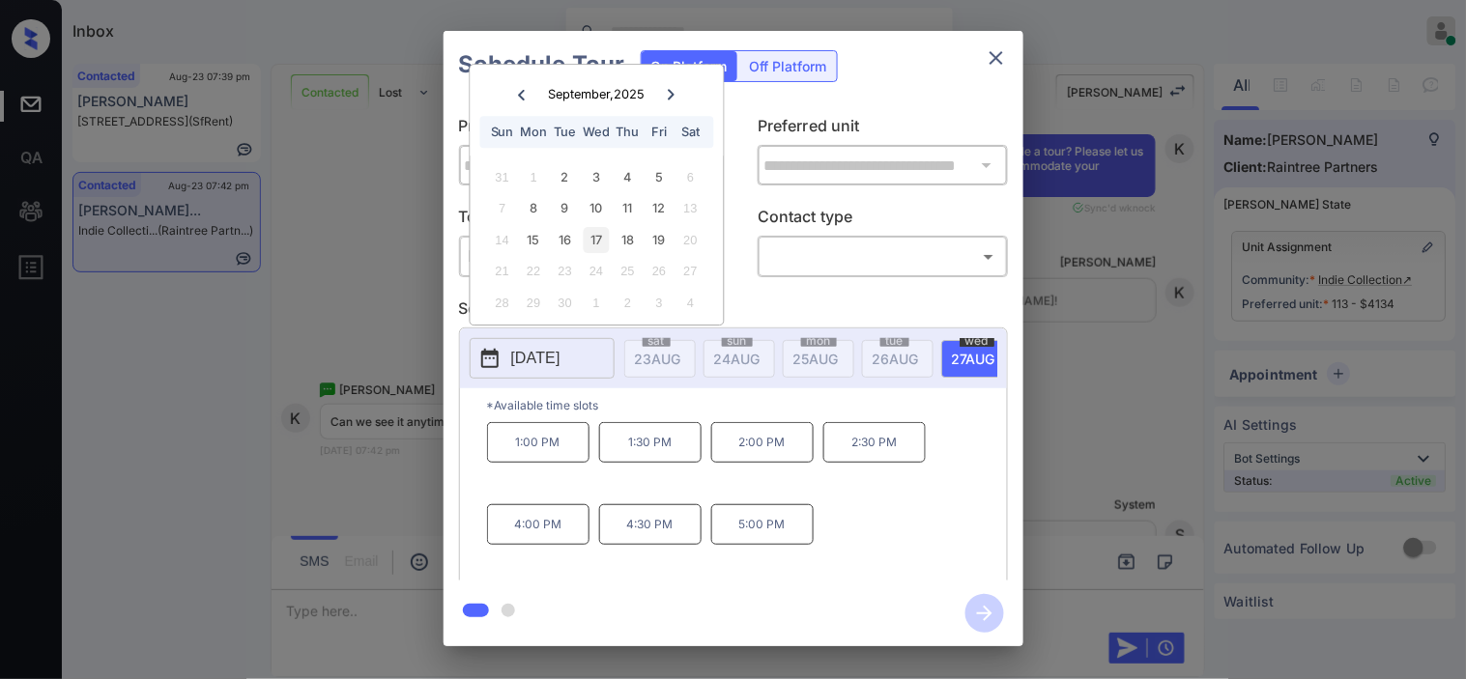
click at [601, 243] on div "17" at bounding box center [597, 240] width 26 height 26
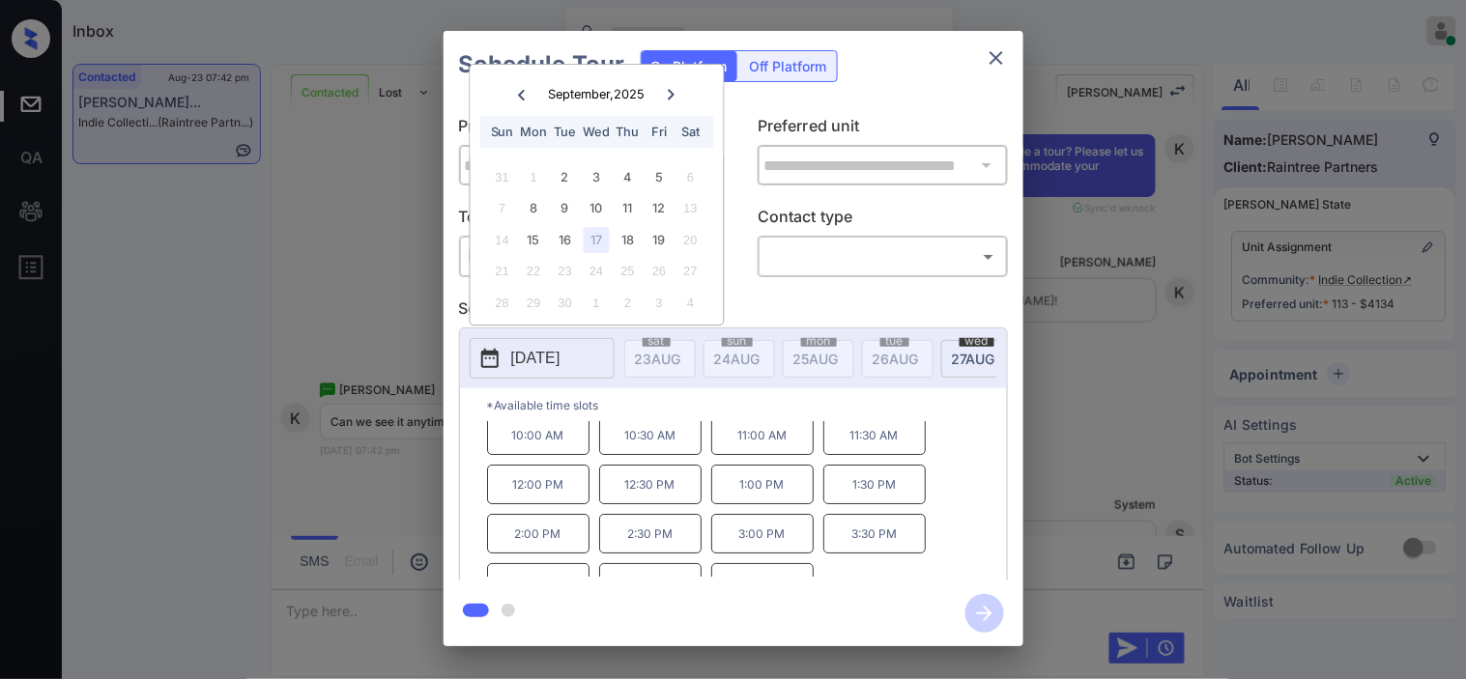
scroll to position [0, 0]
click at [997, 60] on icon "close" at bounding box center [997, 58] width 14 height 14
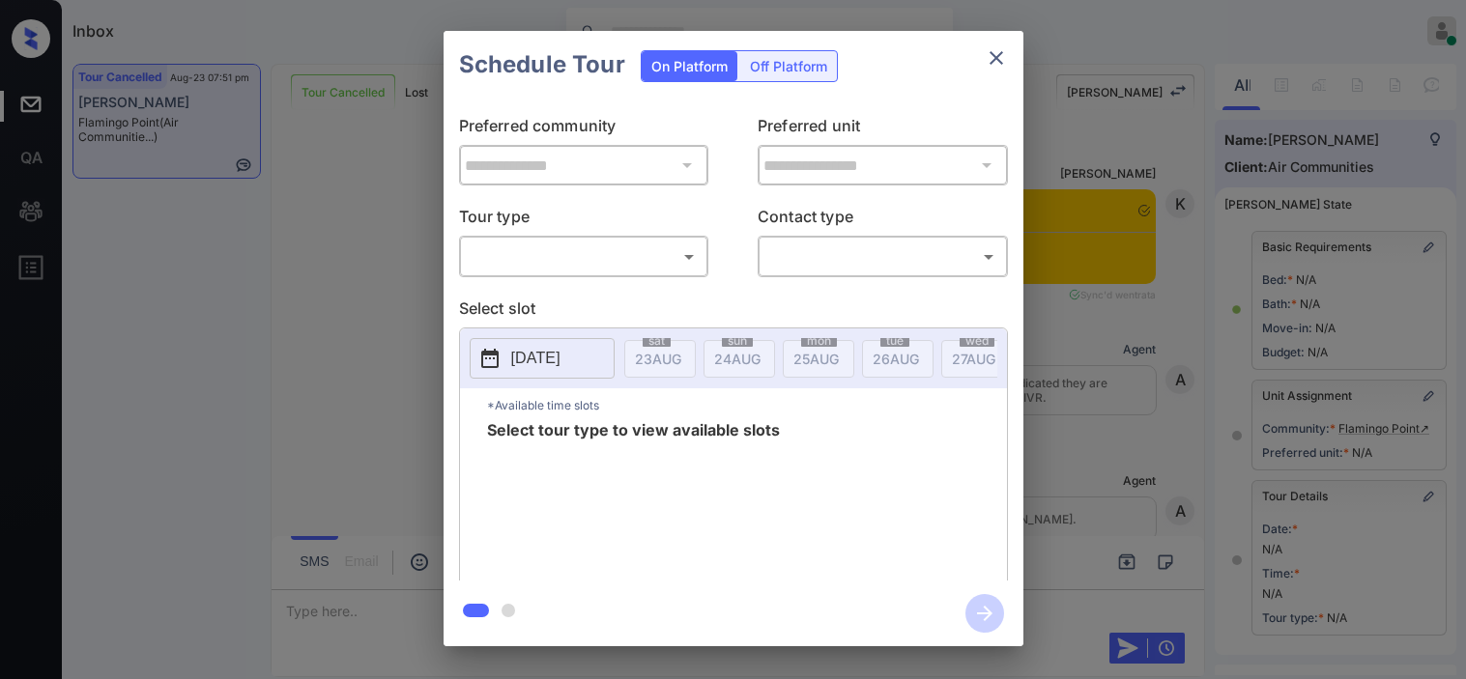
click at [662, 258] on body "Inbox Kristine Capara Online Set yourself offline Set yourself on break Profile…" at bounding box center [733, 339] width 1466 height 679
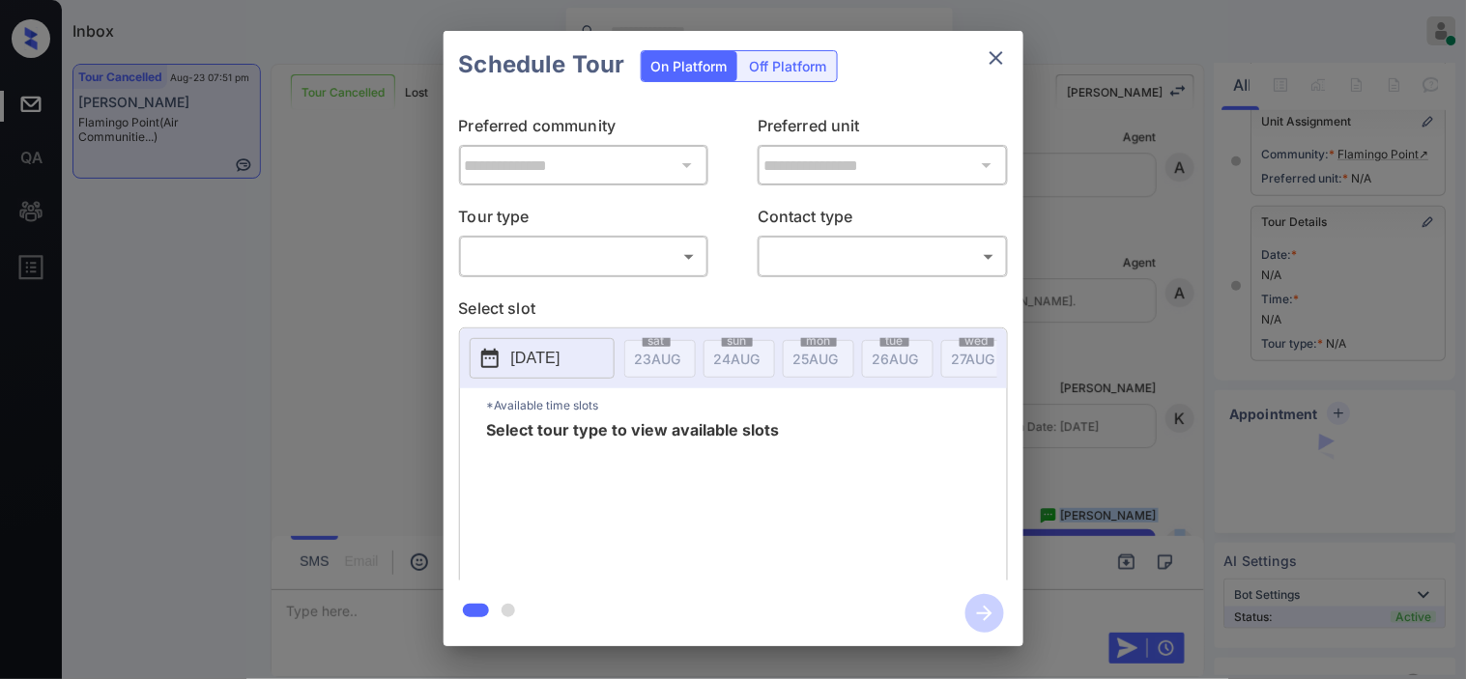
type input "********"
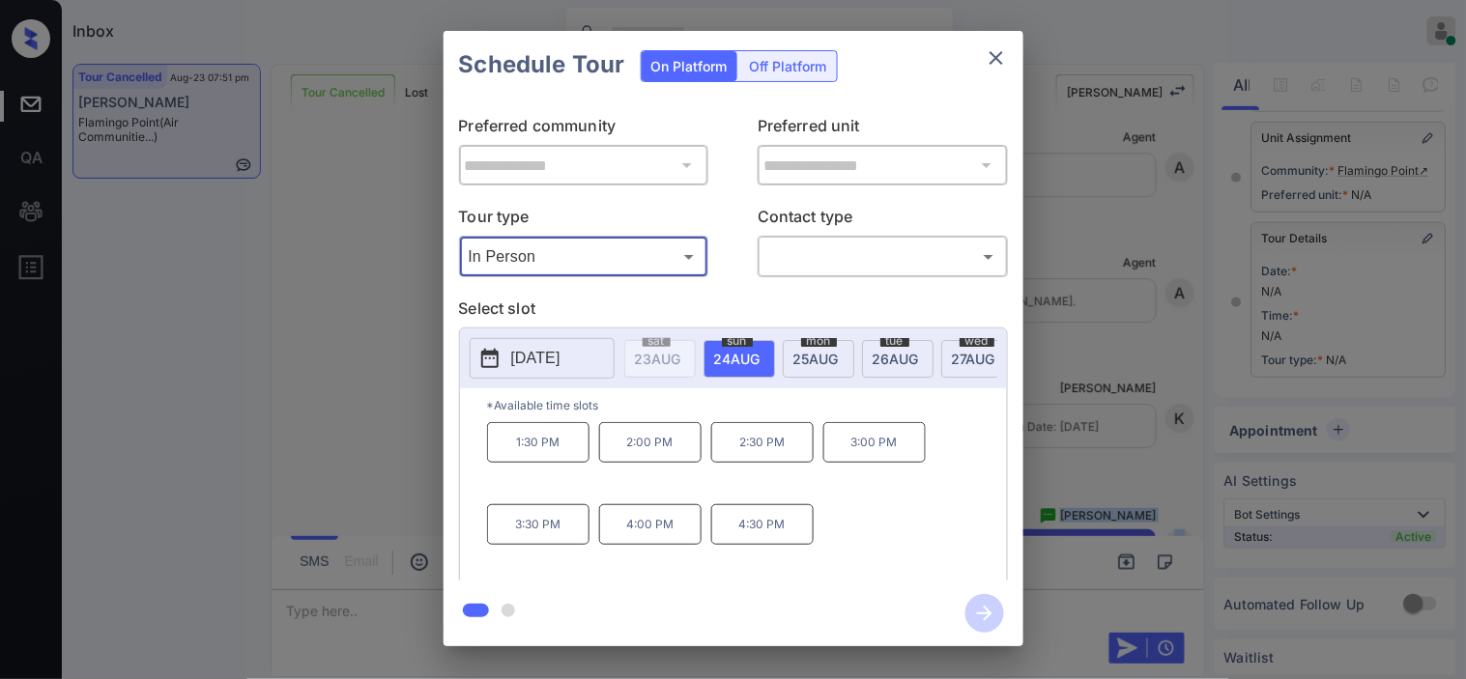
click at [509, 360] on button "[DATE]" at bounding box center [542, 358] width 145 height 41
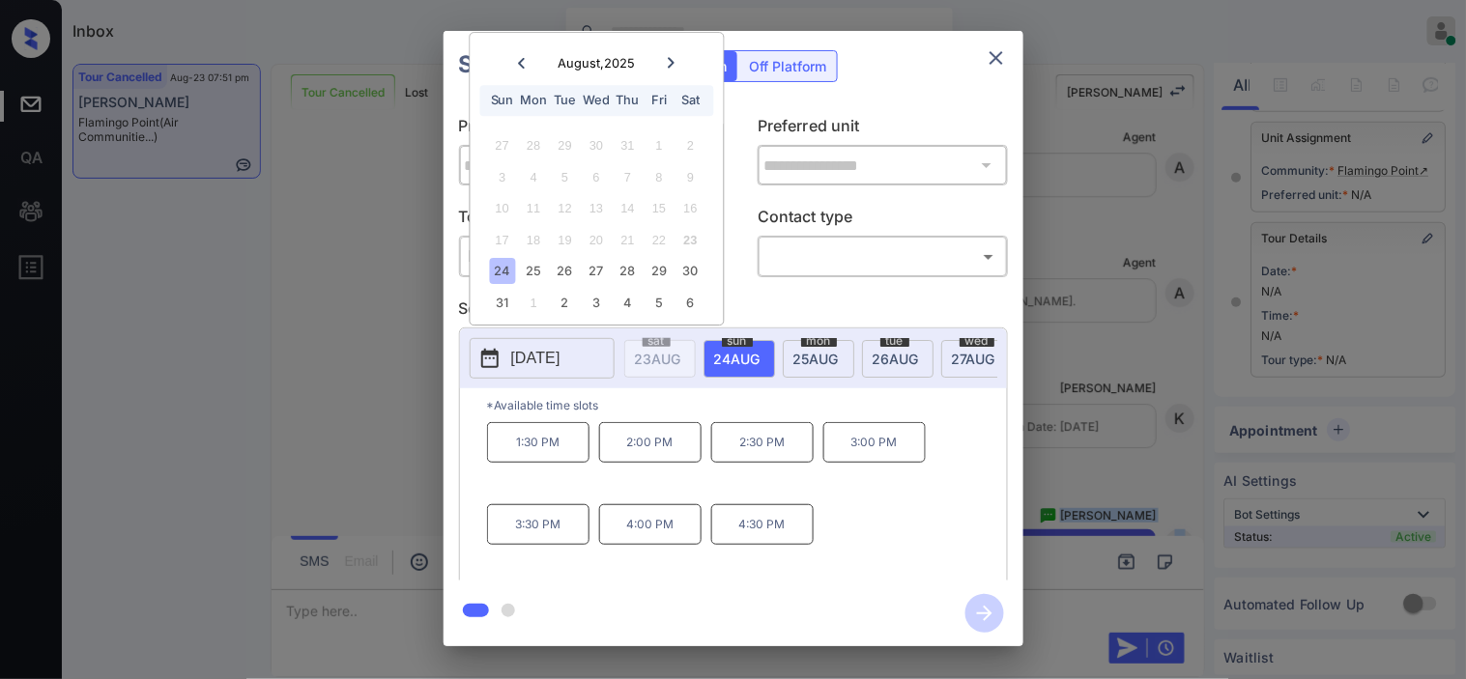
click at [509, 360] on button "2025-08-24" at bounding box center [542, 358] width 145 height 41
click at [397, 400] on div "**********" at bounding box center [733, 338] width 1466 height 677
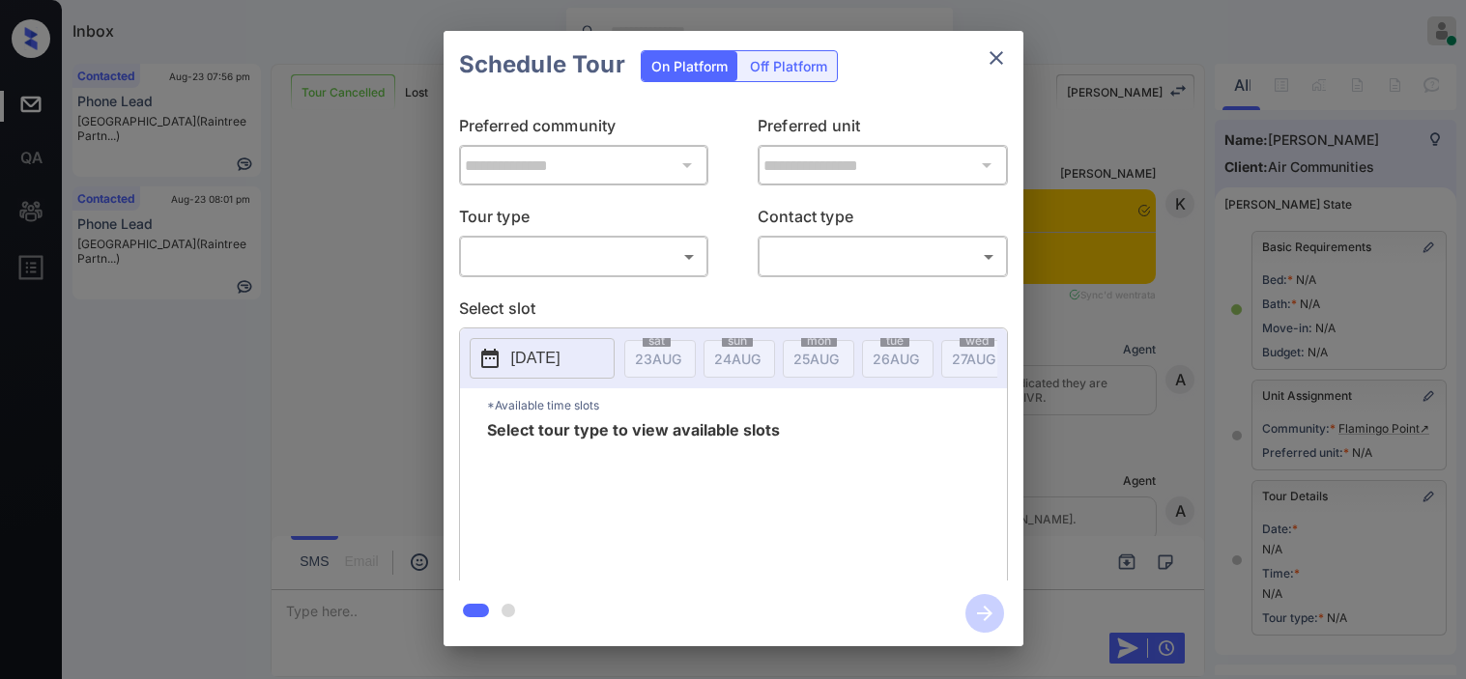
click at [560, 267] on body "Inbox [PERSON_NAME] Online Set yourself offline Set yourself on break Profile S…" at bounding box center [733, 339] width 1466 height 679
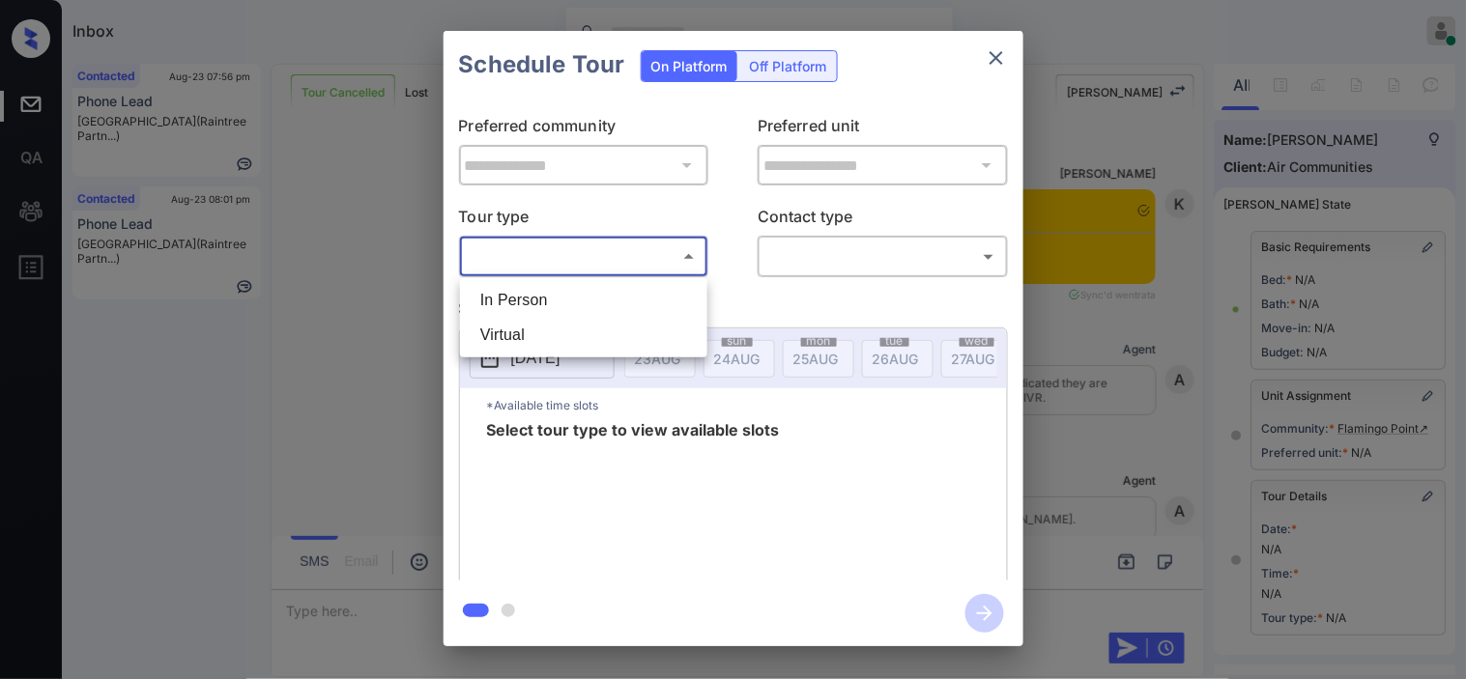
scroll to position [274, 0]
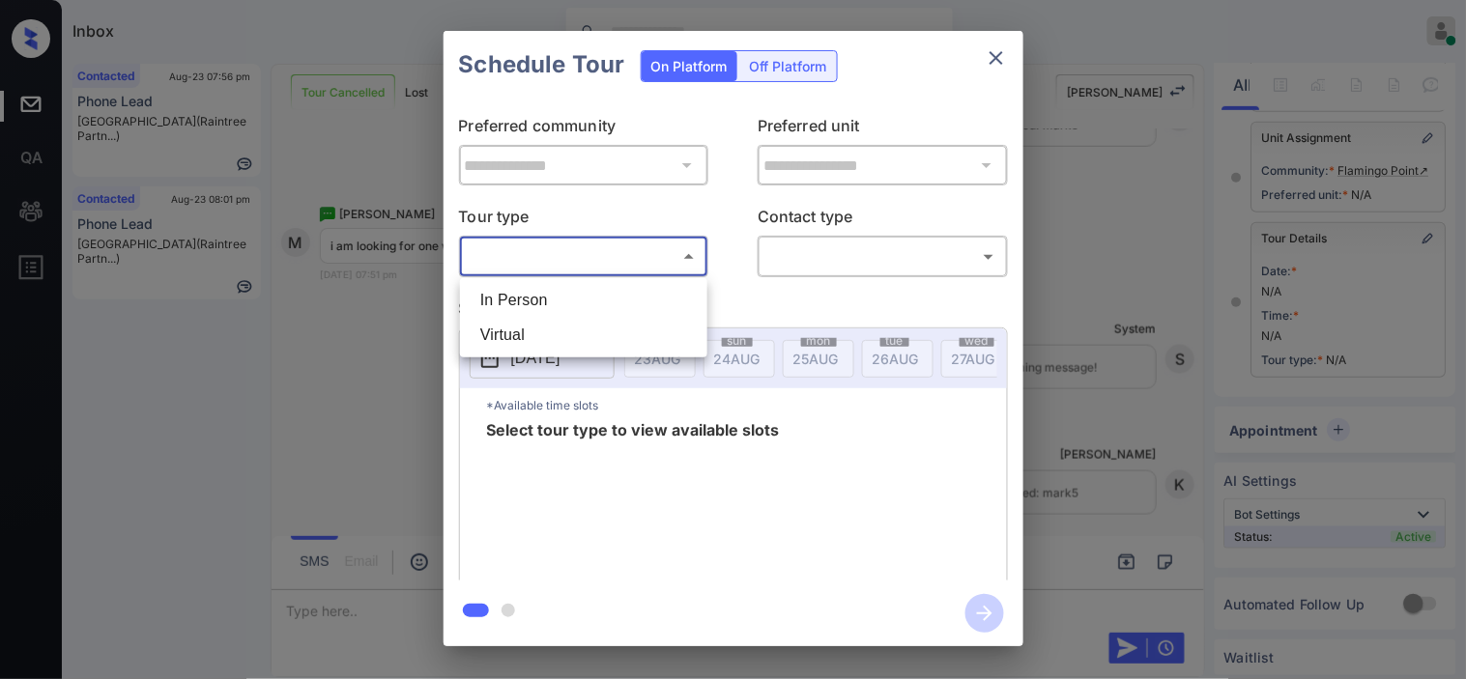
click at [561, 298] on li "In Person" at bounding box center [584, 300] width 238 height 35
type input "********"
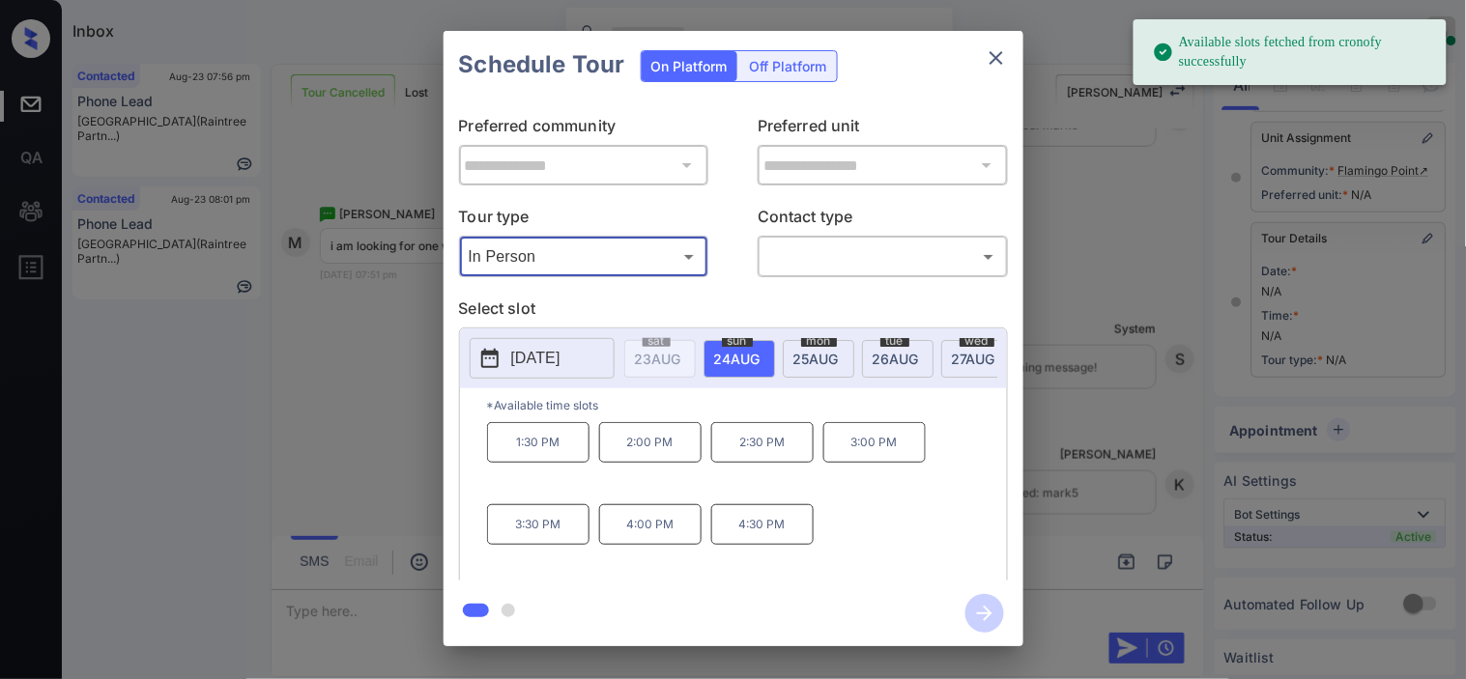
click at [509, 363] on button "[DATE]" at bounding box center [542, 358] width 145 height 41
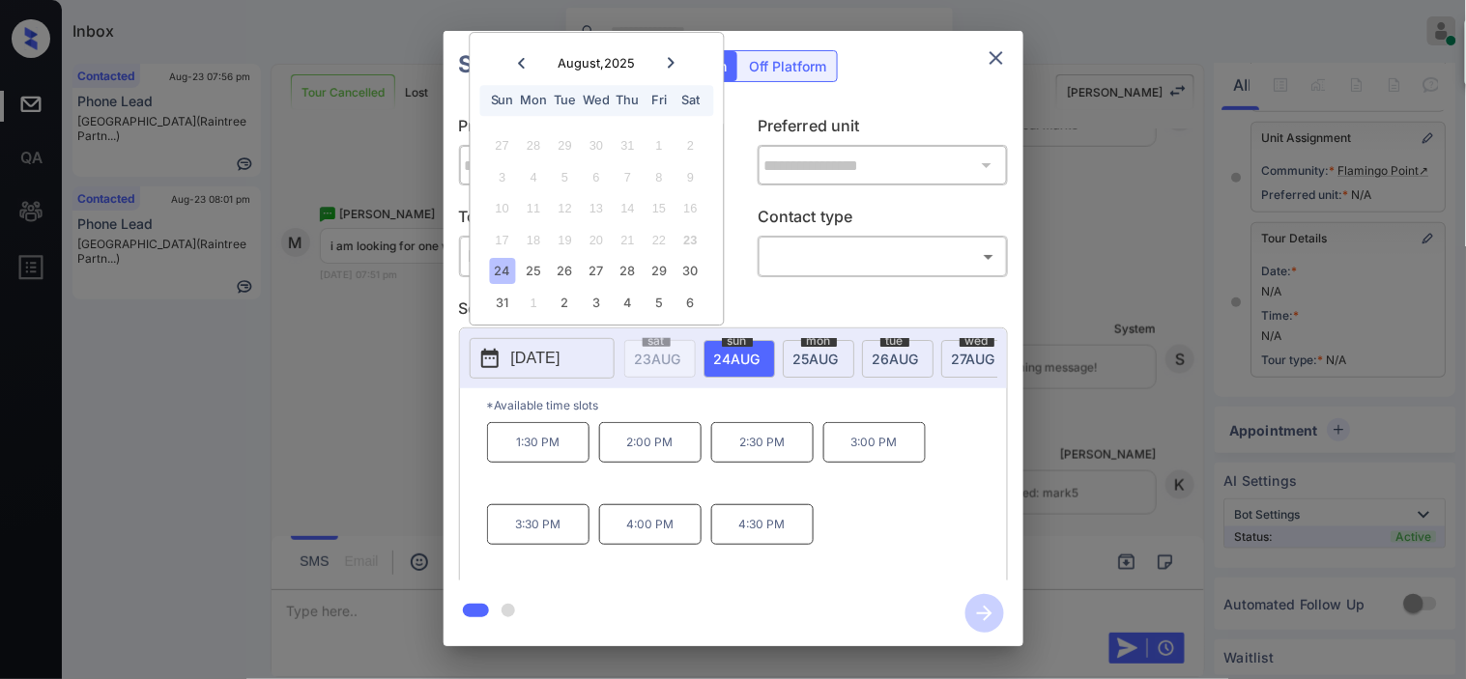
click at [374, 436] on div "**********" at bounding box center [733, 338] width 1466 height 677
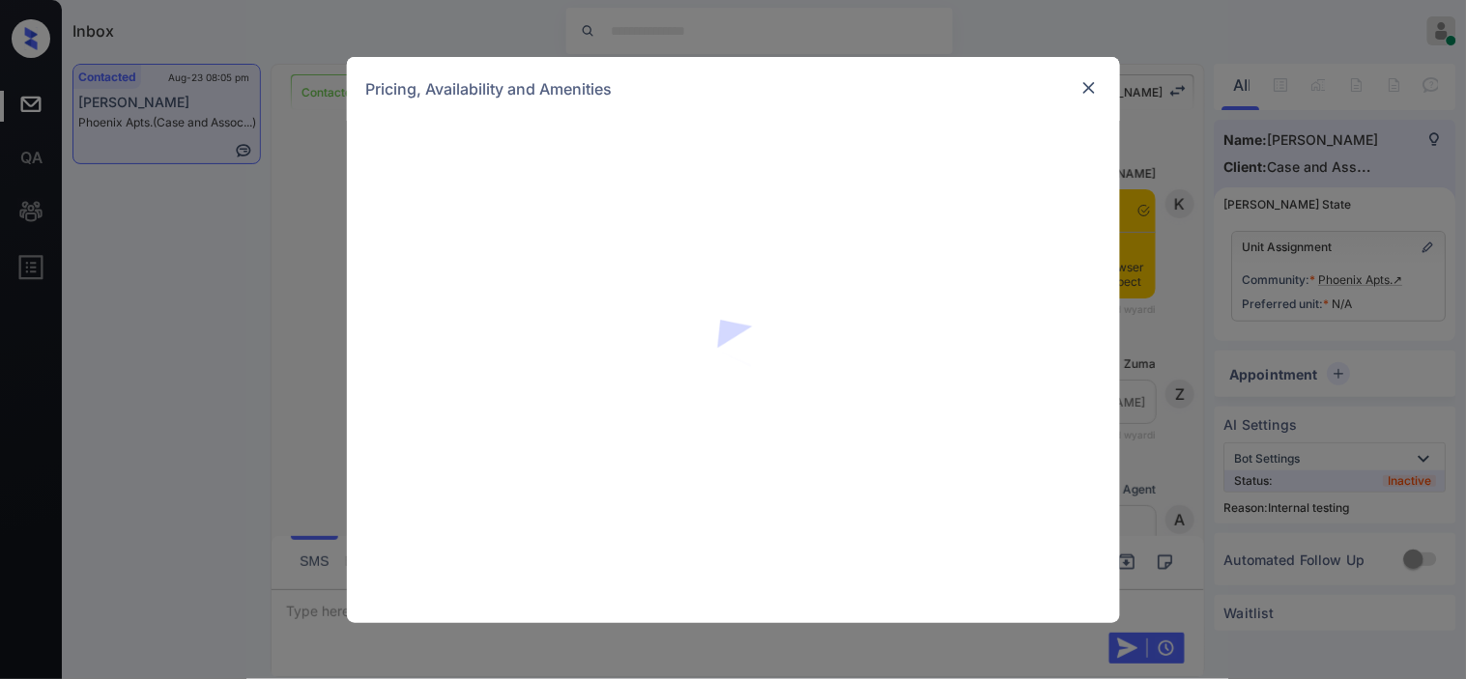
scroll to position [9594, 0]
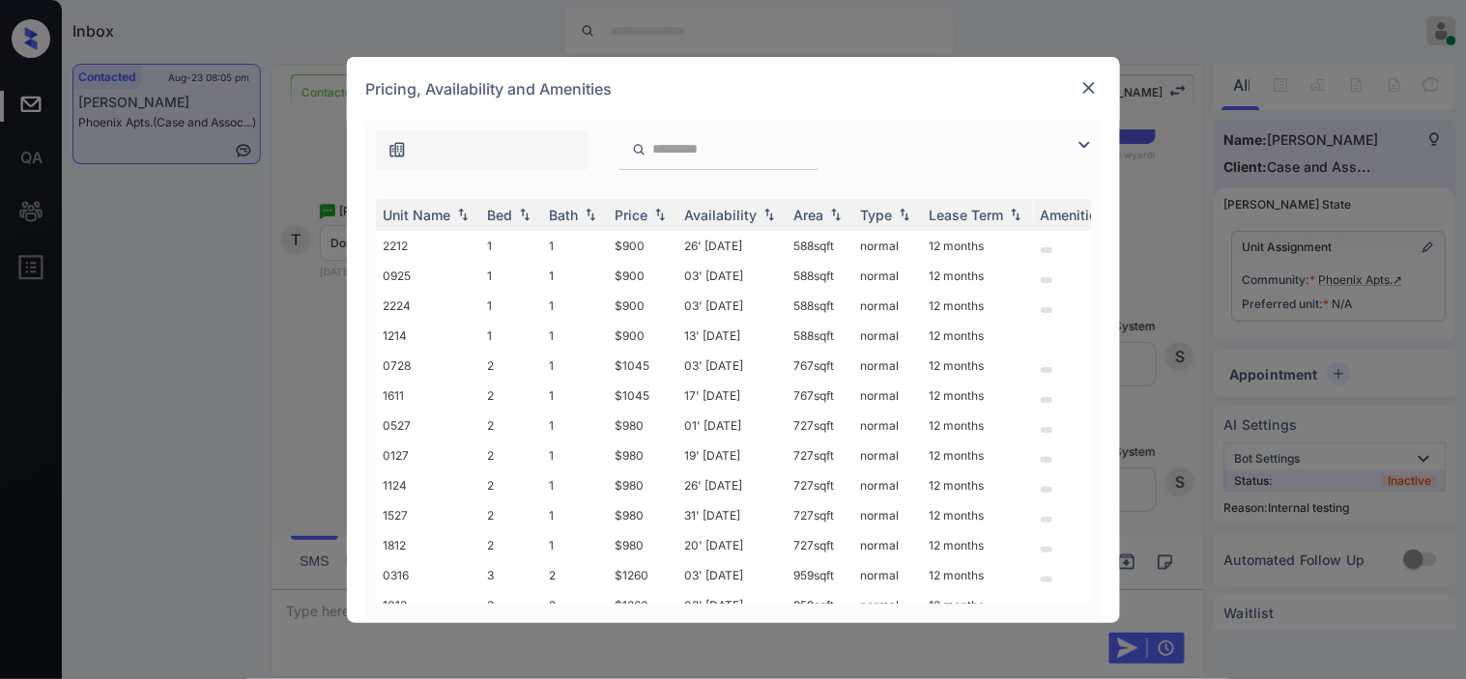
click at [1088, 138] on img at bounding box center [1084, 144] width 23 height 23
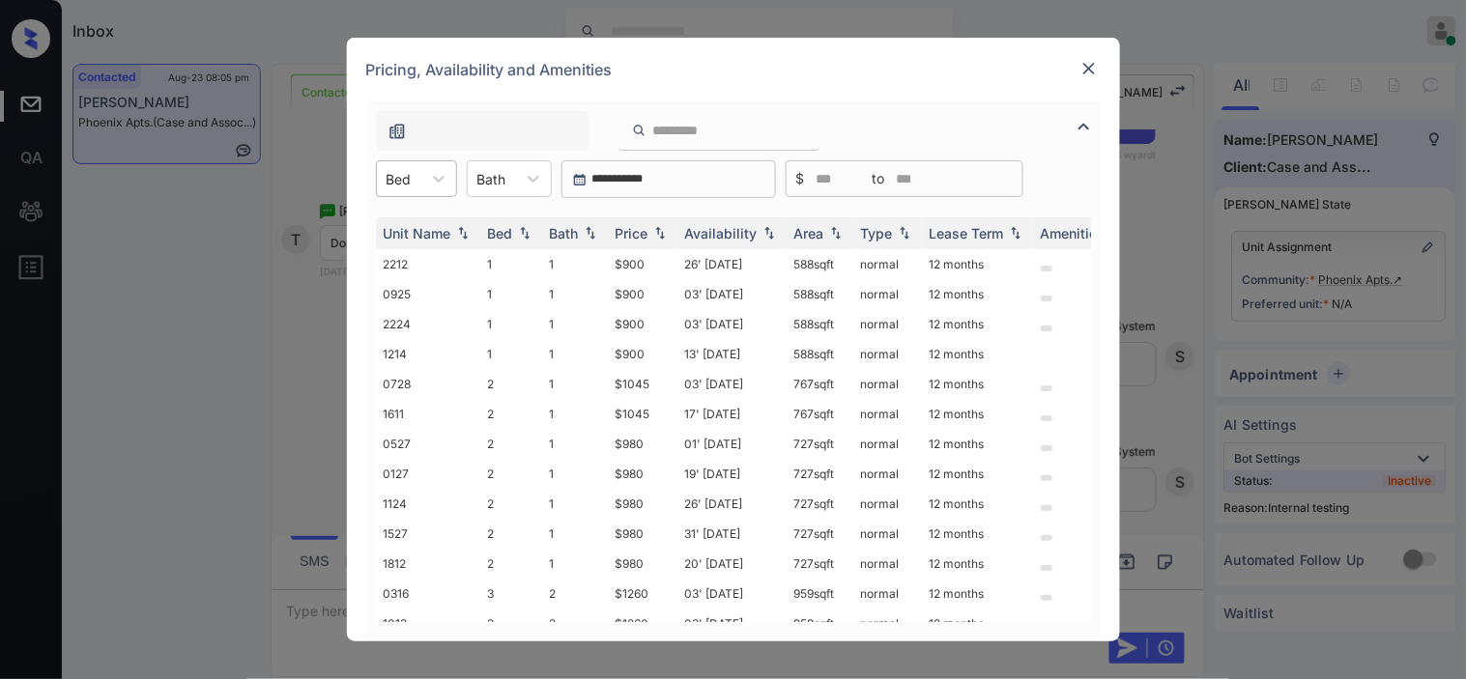
click at [397, 176] on div at bounding box center [399, 179] width 25 height 20
click at [416, 225] on div "1" at bounding box center [416, 226] width 81 height 35
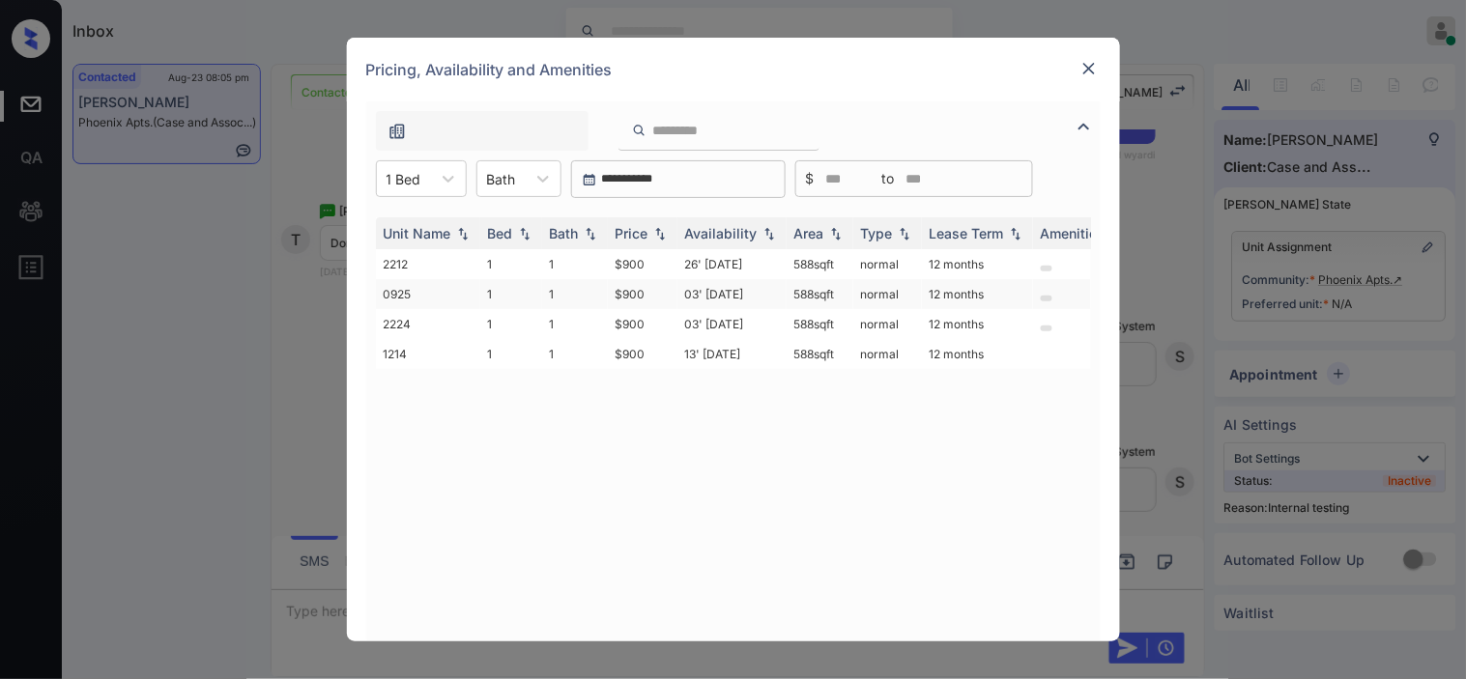
click at [614, 284] on td "$900" at bounding box center [643, 294] width 70 height 30
click at [641, 325] on td "$900" at bounding box center [643, 324] width 70 height 30
drag, startPoint x: 610, startPoint y: 353, endPoint x: 678, endPoint y: 353, distance: 68.6
click at [678, 353] on tr "1214 1 1 $900 13' [DATE] 588 sqft normal 12 months" at bounding box center [881, 354] width 1010 height 30
copy td "$900"
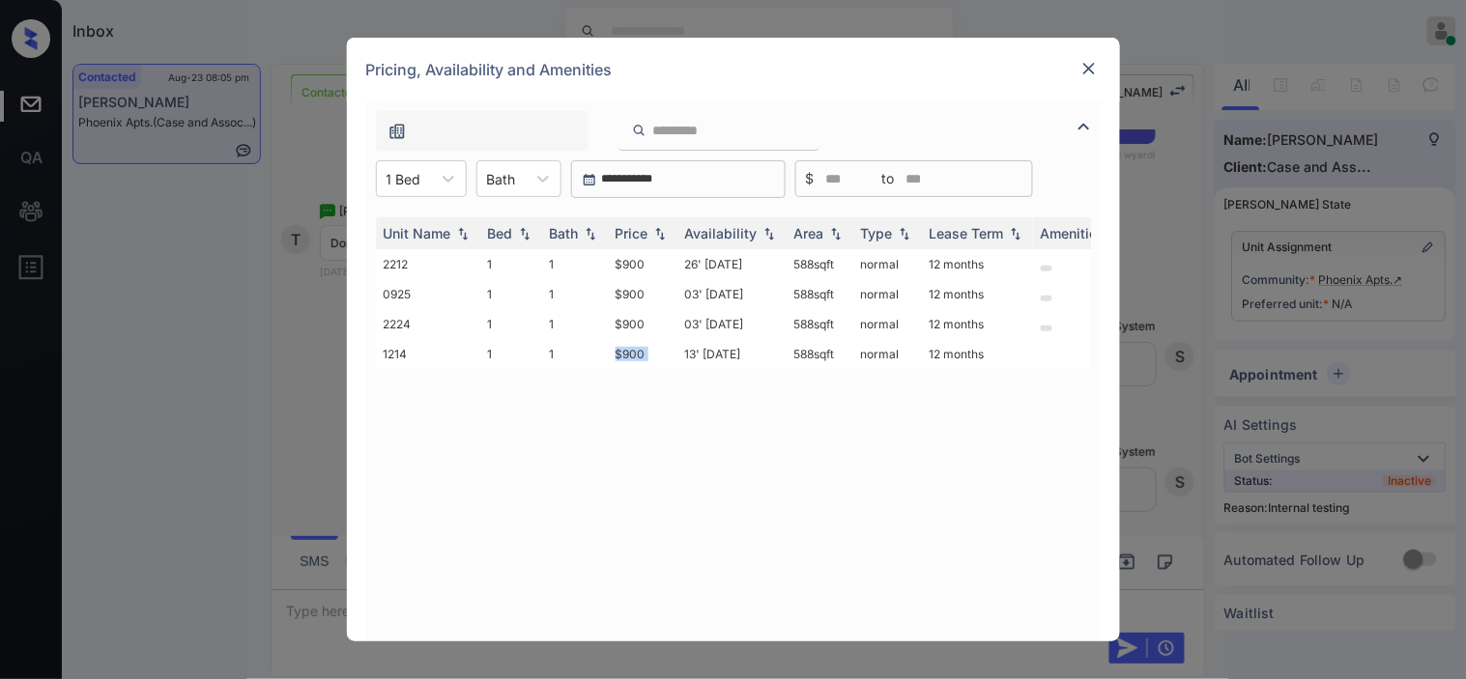
click at [1089, 68] on img at bounding box center [1088, 68] width 19 height 19
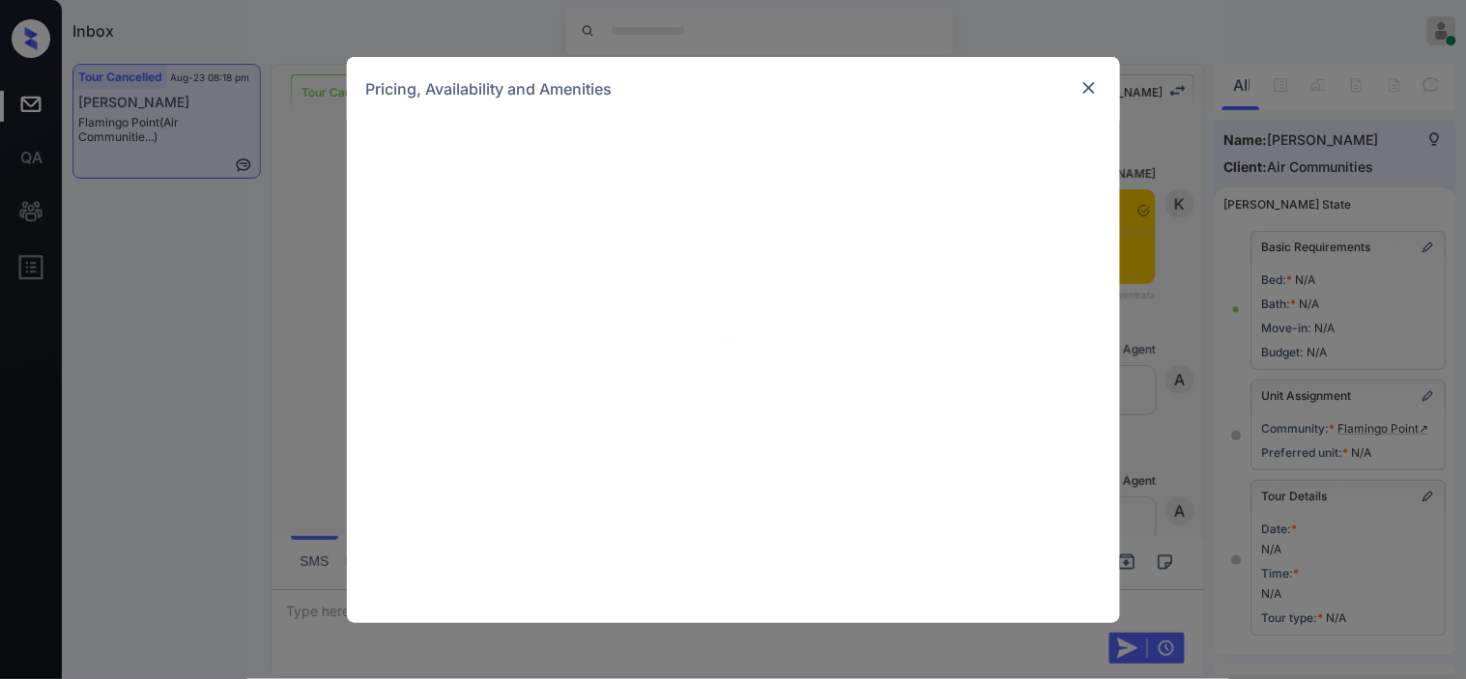
scroll to position [13041, 0]
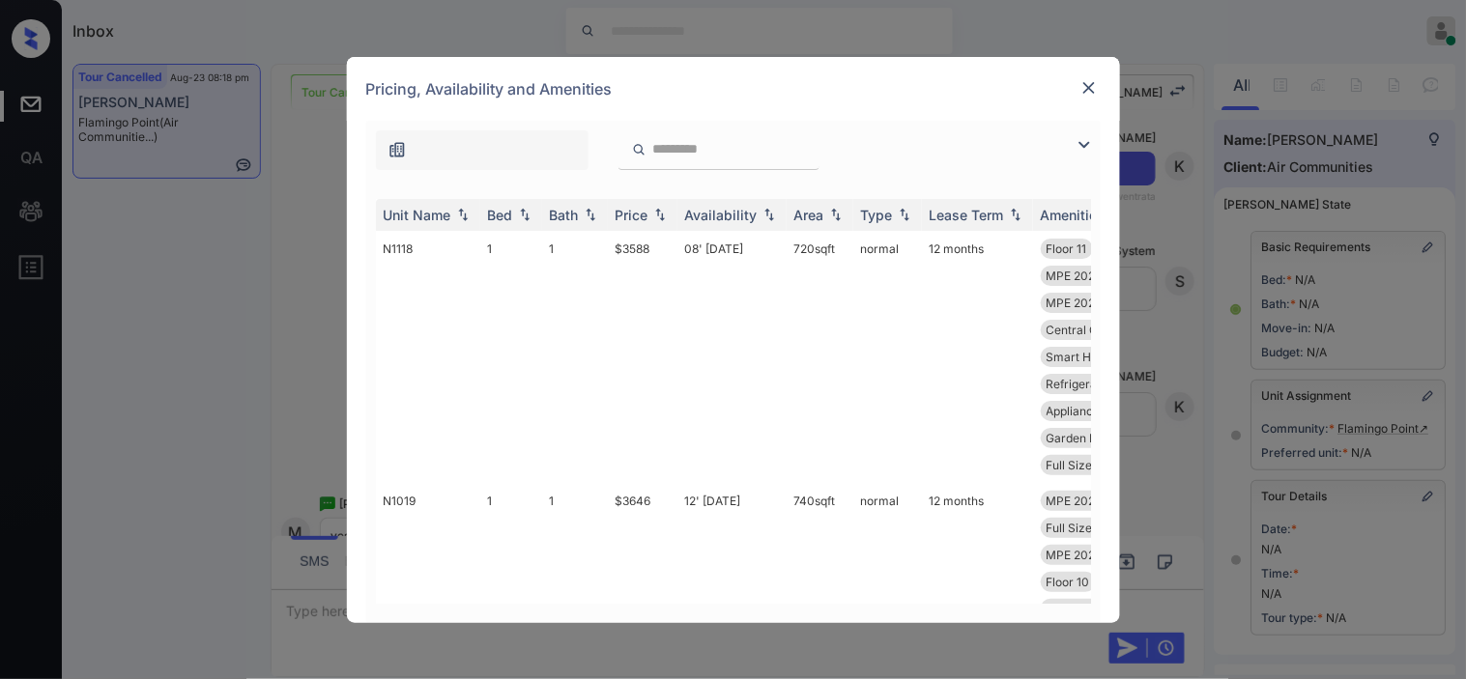
click at [1084, 140] on img at bounding box center [1084, 144] width 23 height 23
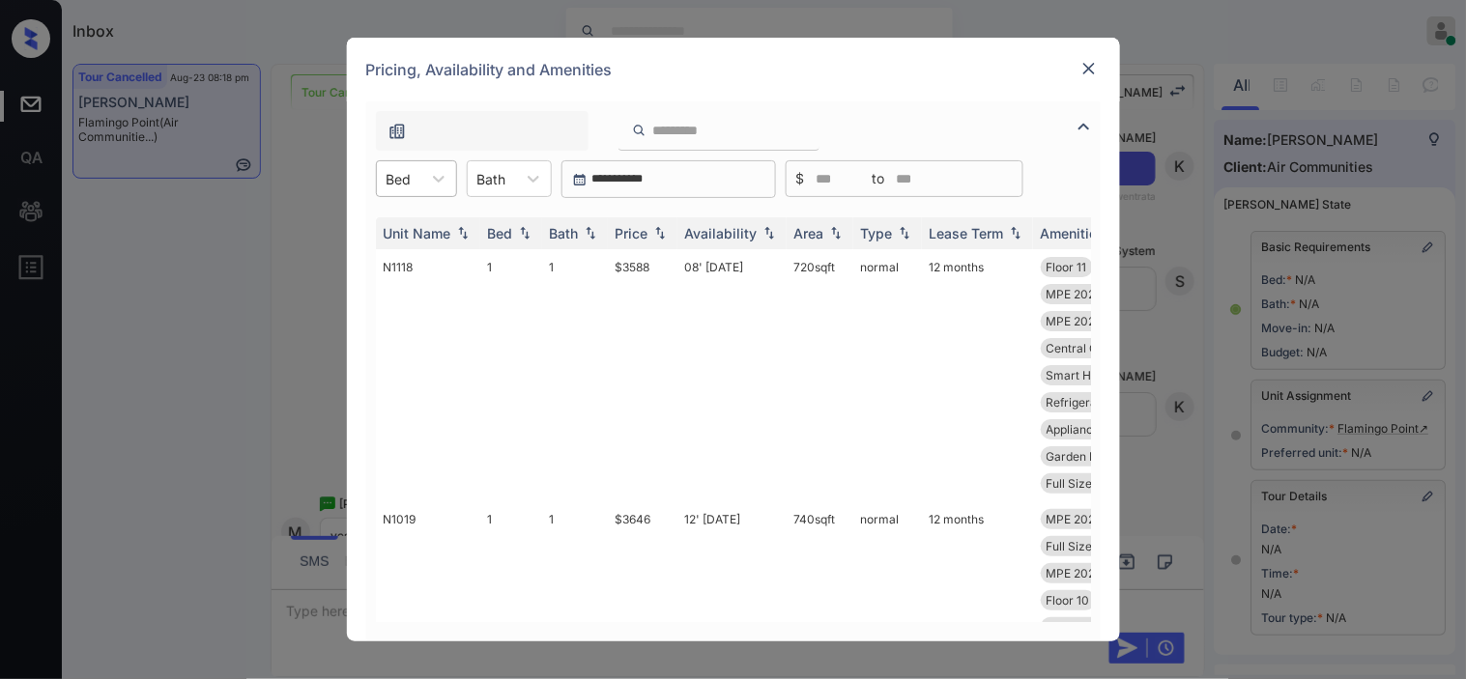
click at [417, 182] on div "Bed" at bounding box center [399, 179] width 44 height 28
click at [418, 252] on div "2" at bounding box center [416, 261] width 81 height 35
click at [640, 262] on td "$4579" at bounding box center [643, 375] width 70 height 252
click at [1085, 66] on img at bounding box center [1088, 68] width 19 height 19
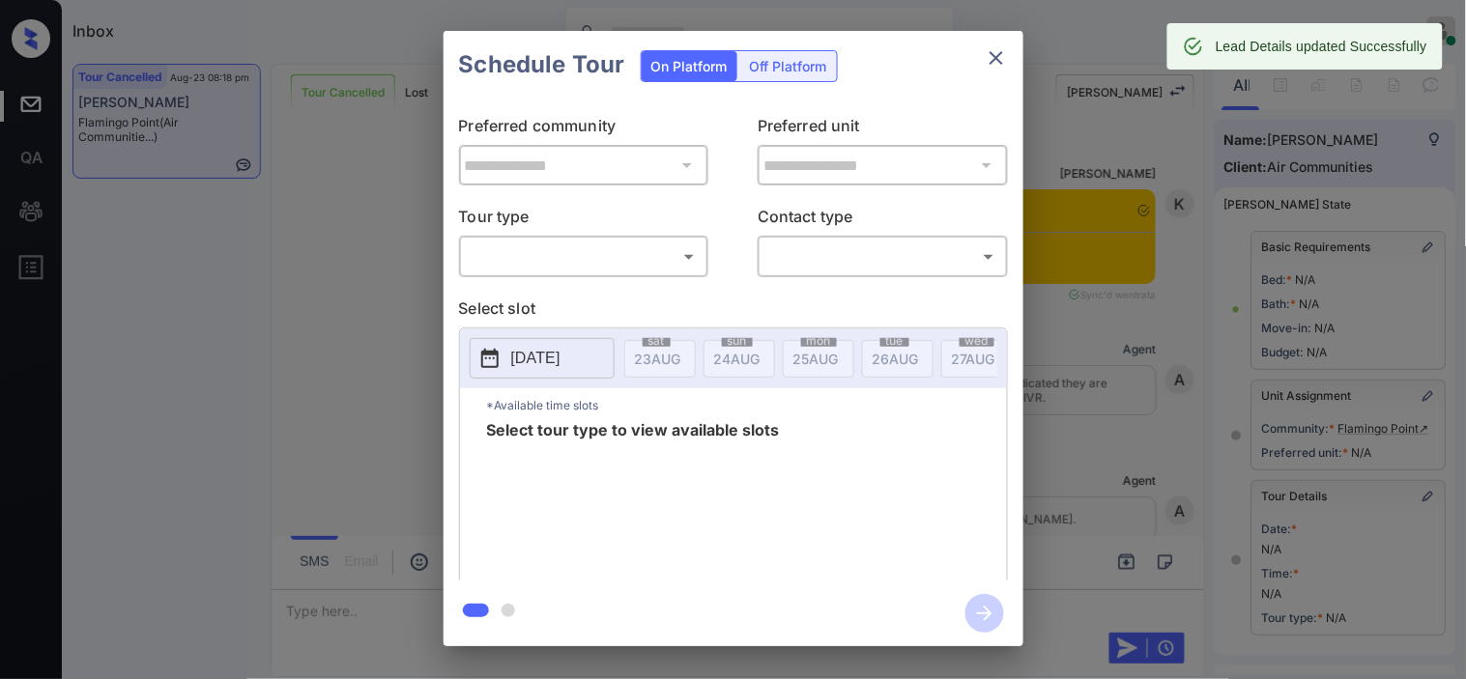
scroll to position [274, 0]
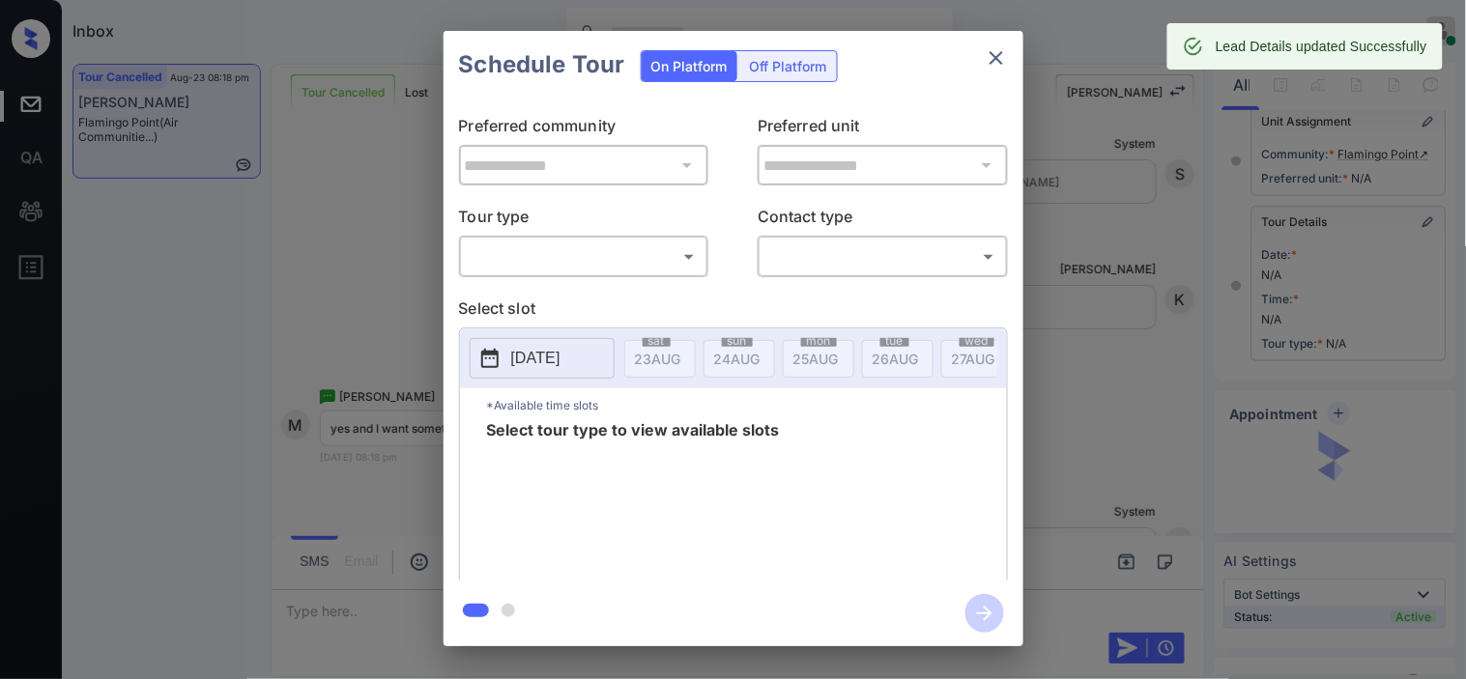
click at [582, 255] on body "Inbox Kristine Capara Online Set yourself offline Set yourself on break Profile…" at bounding box center [733, 339] width 1466 height 679
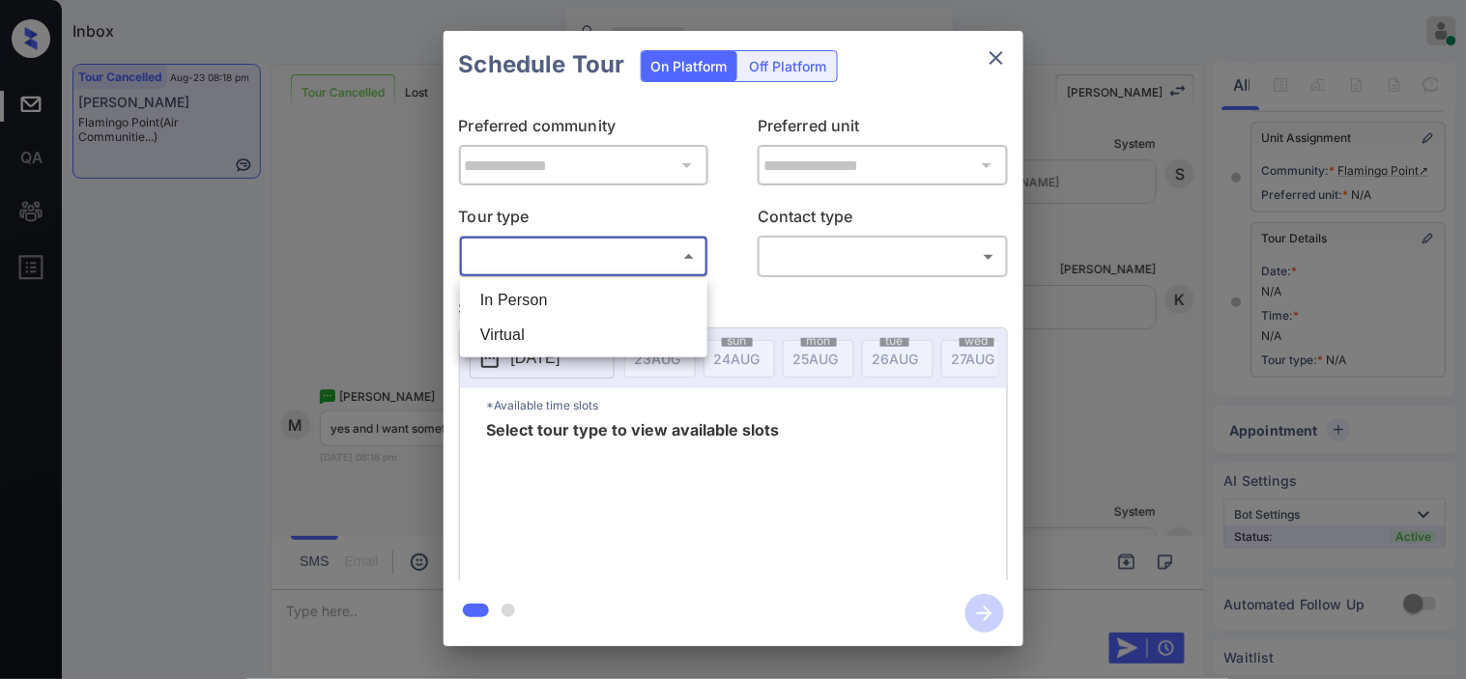
click at [593, 294] on li "In Person" at bounding box center [584, 300] width 238 height 35
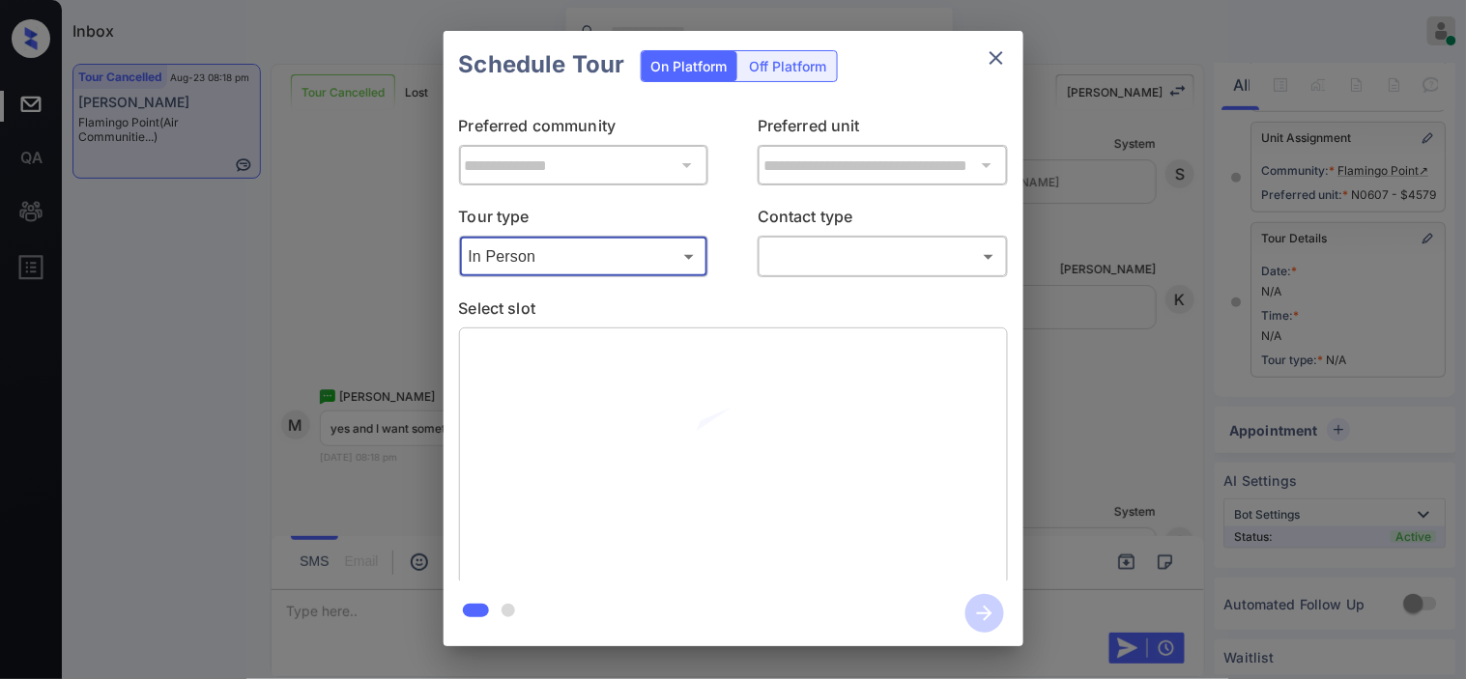
type input "**********"
type input "********"
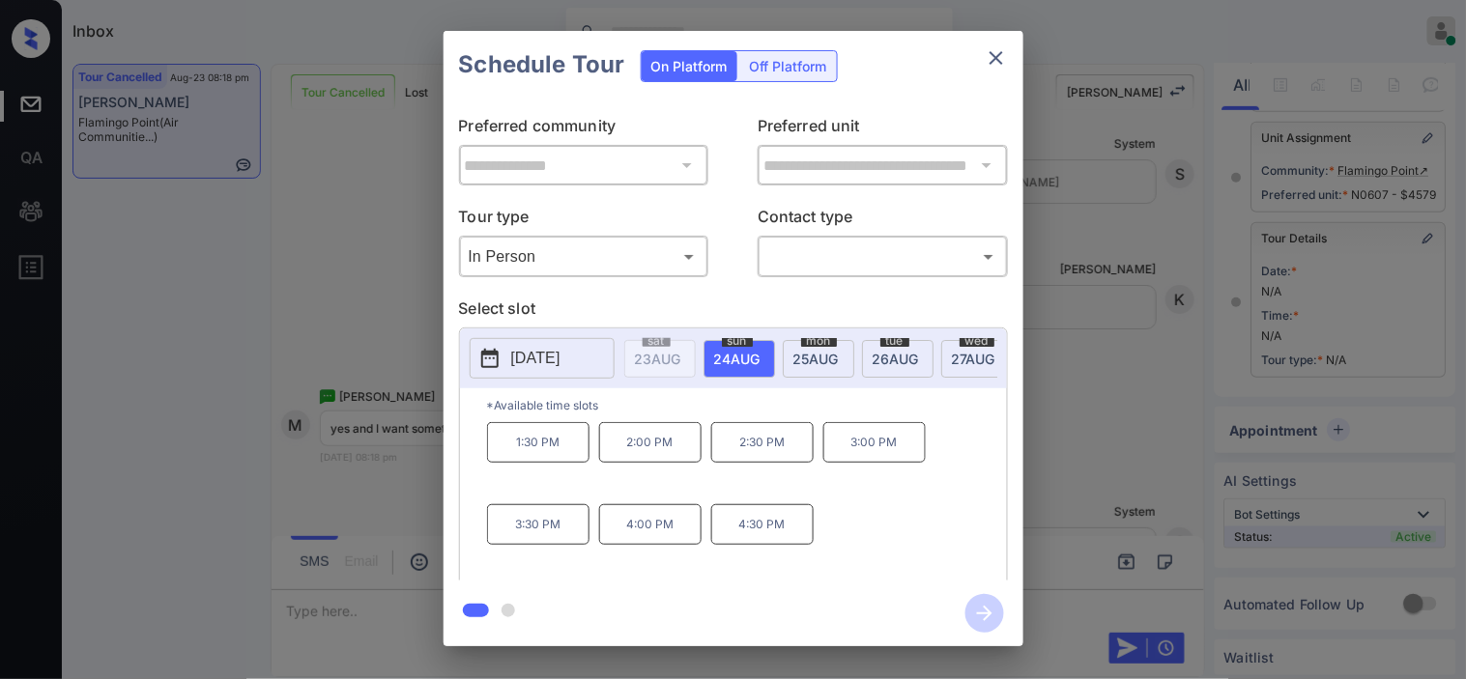
click at [377, 618] on div "**********" at bounding box center [733, 338] width 1466 height 677
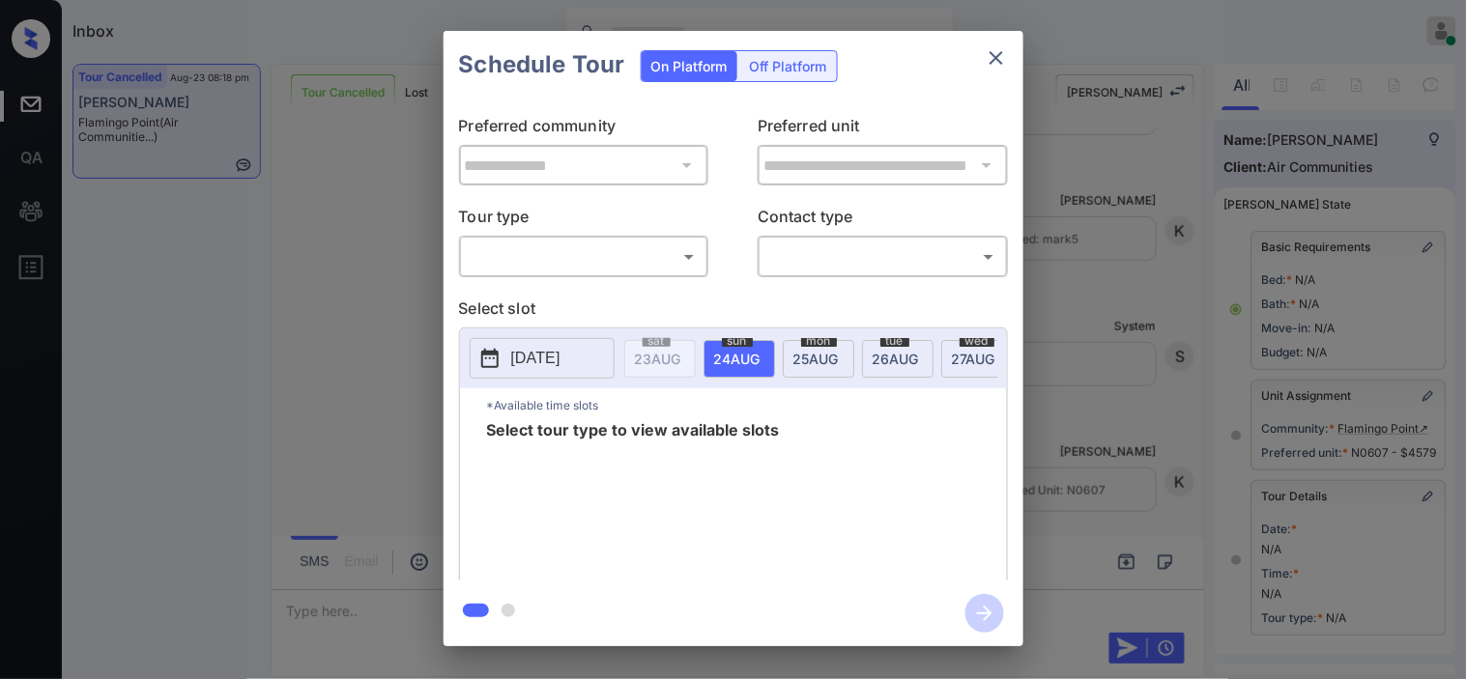
scroll to position [274, 0]
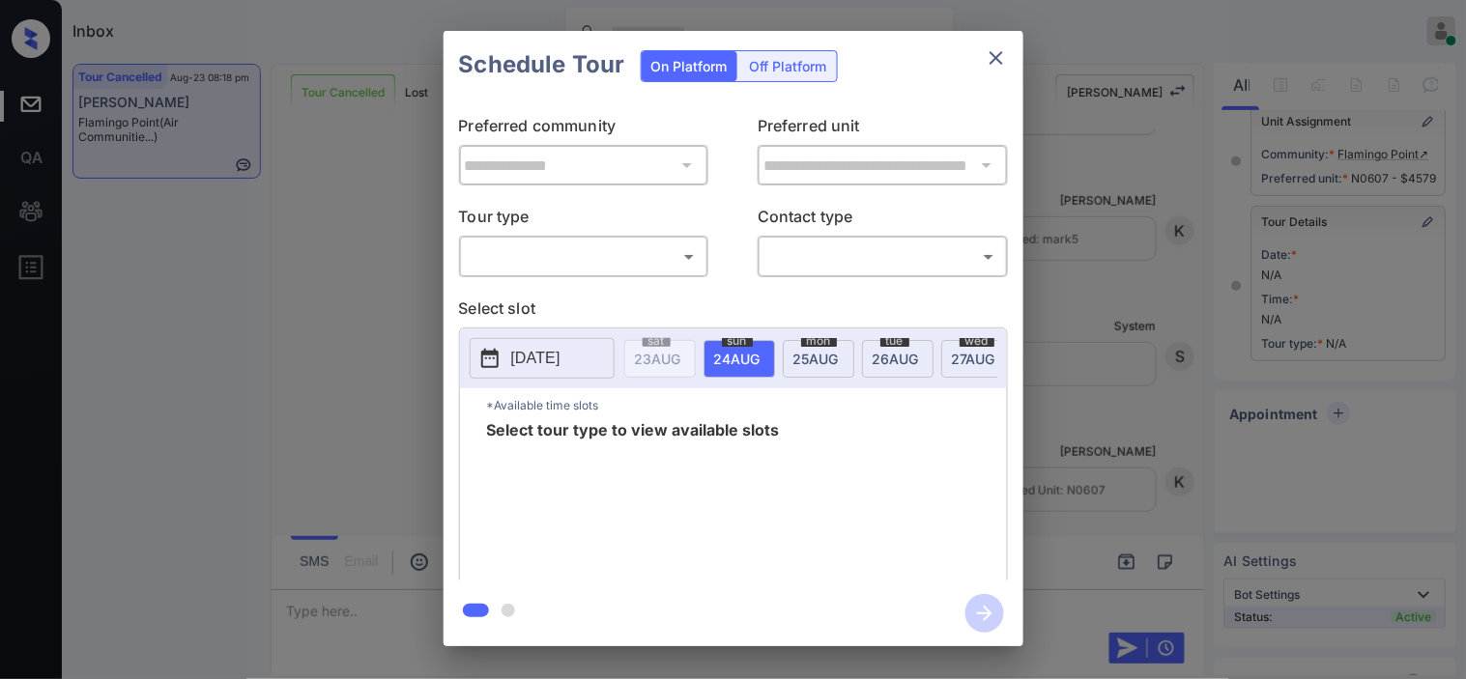
click at [564, 252] on body "Inbox [PERSON_NAME] Online Set yourself offline Set yourself on break Profile S…" at bounding box center [733, 339] width 1466 height 679
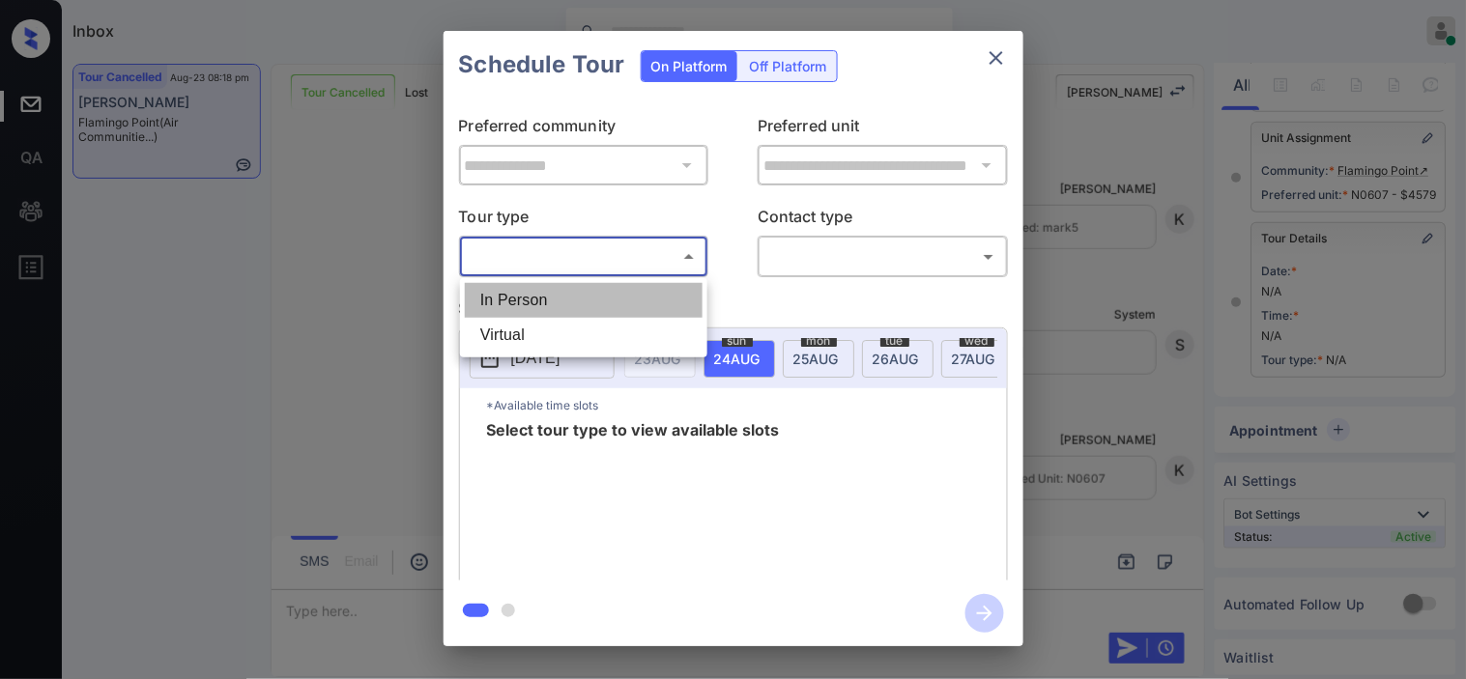
drag, startPoint x: 564, startPoint y: 290, endPoint x: 625, endPoint y: 291, distance: 60.9
click at [566, 291] on li "In Person" at bounding box center [584, 300] width 238 height 35
type input "********"
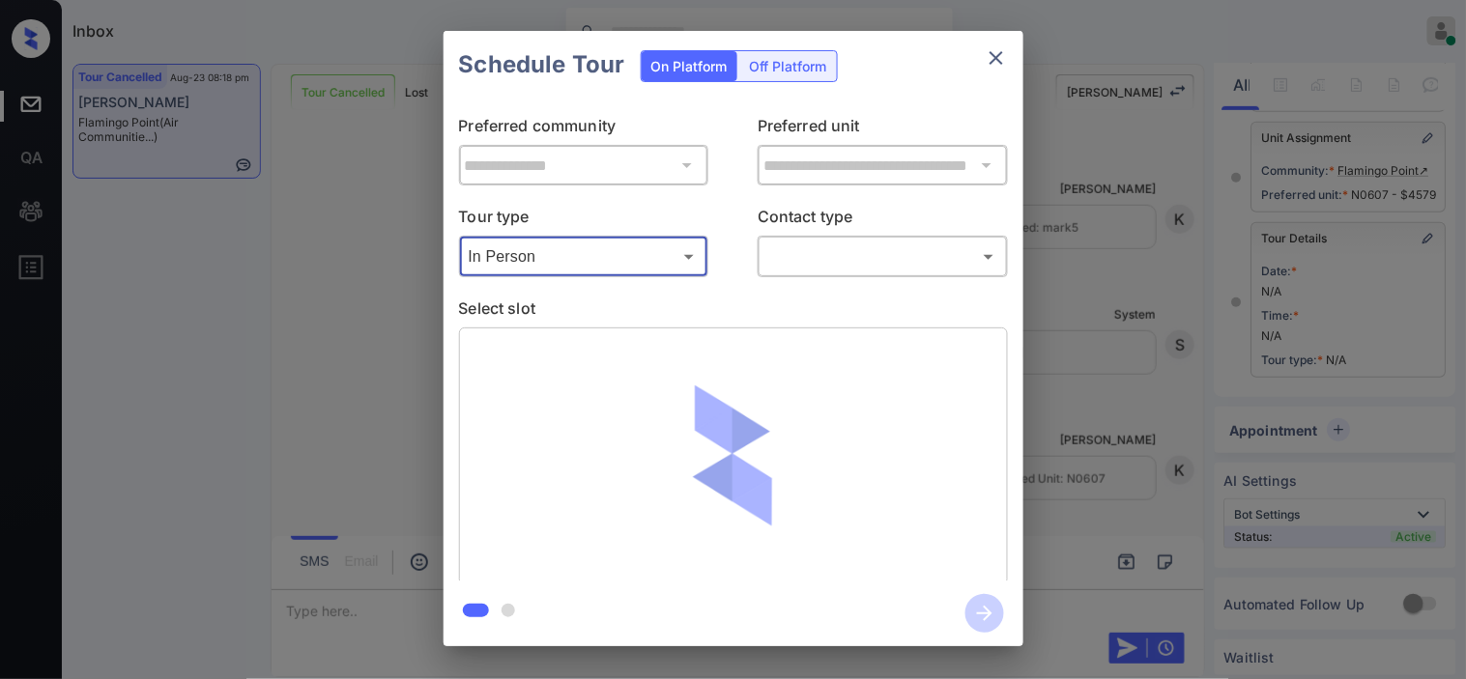
click at [786, 263] on body "Inbox [PERSON_NAME] Online Set yourself offline Set yourself on break Profile S…" at bounding box center [733, 339] width 1466 height 679
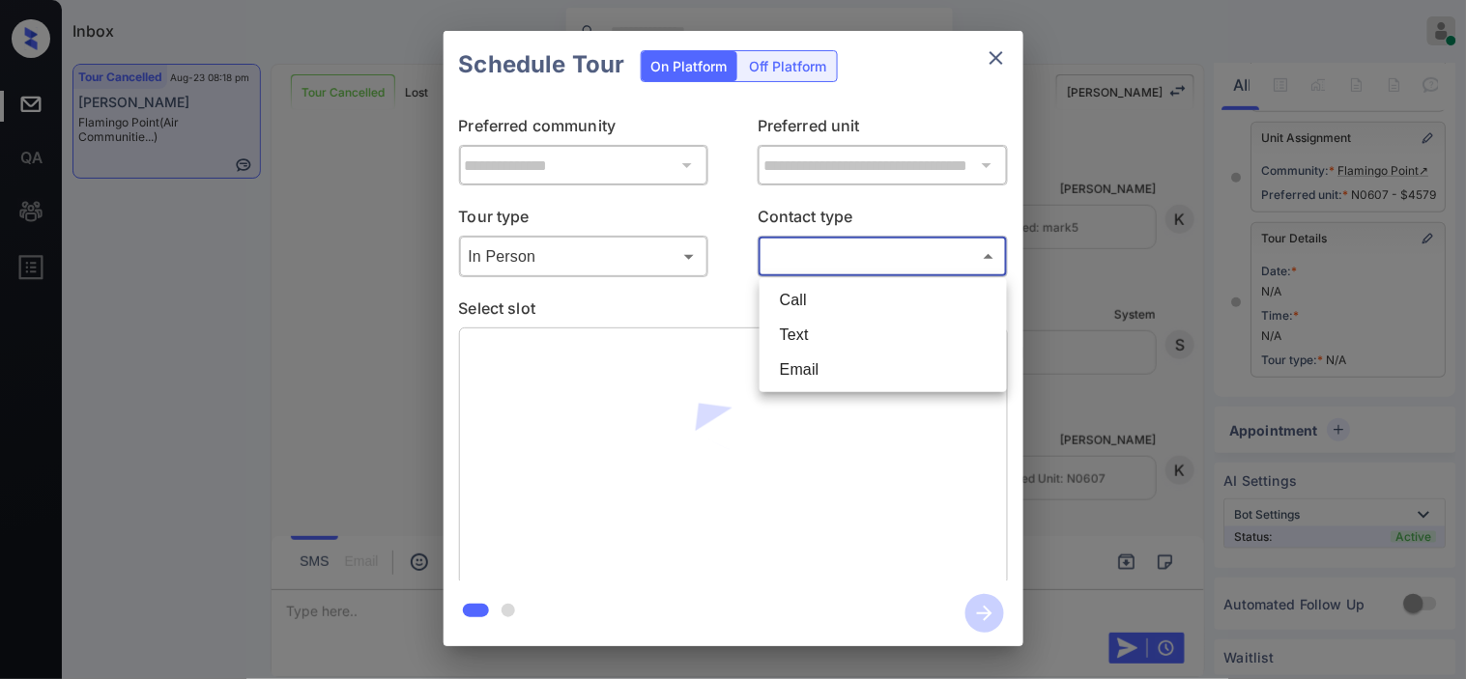
click at [794, 348] on li "Text" at bounding box center [883, 335] width 238 height 35
type input "****"
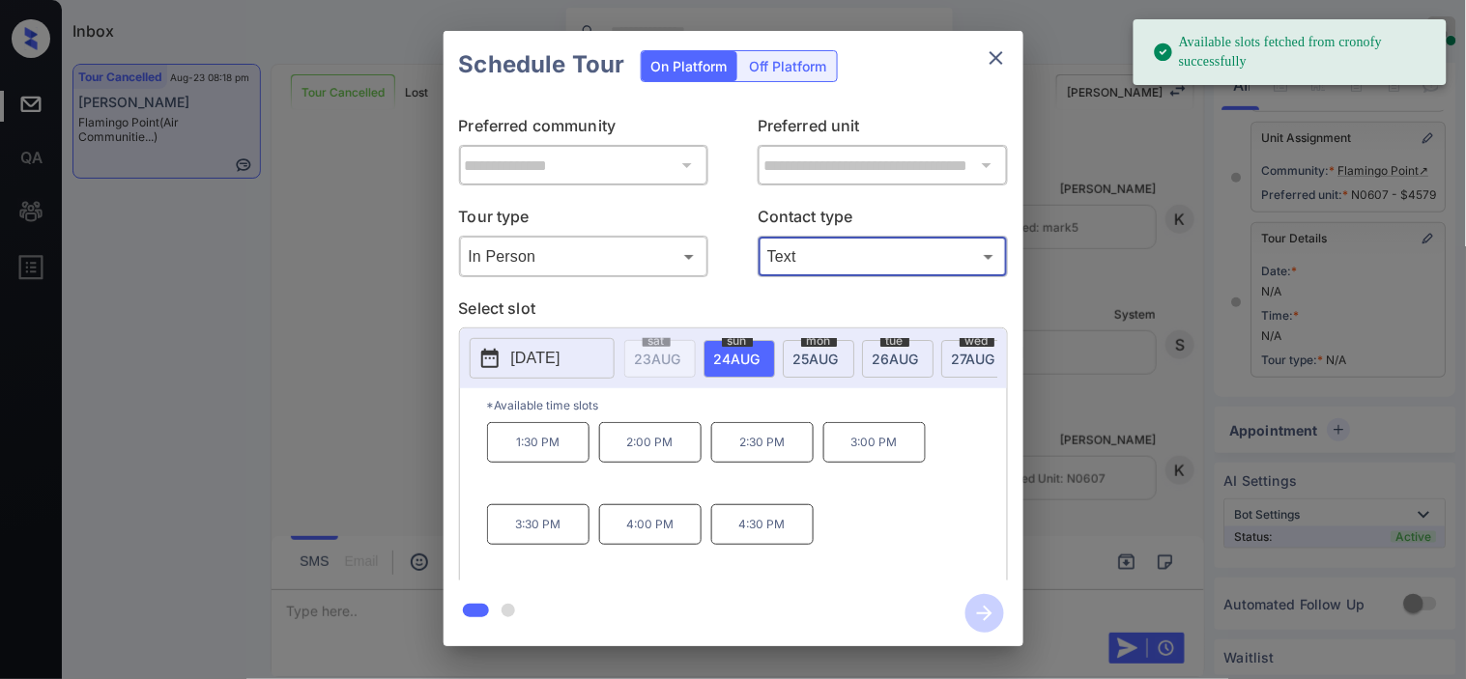
click at [769, 542] on p "4:30 PM" at bounding box center [762, 524] width 102 height 41
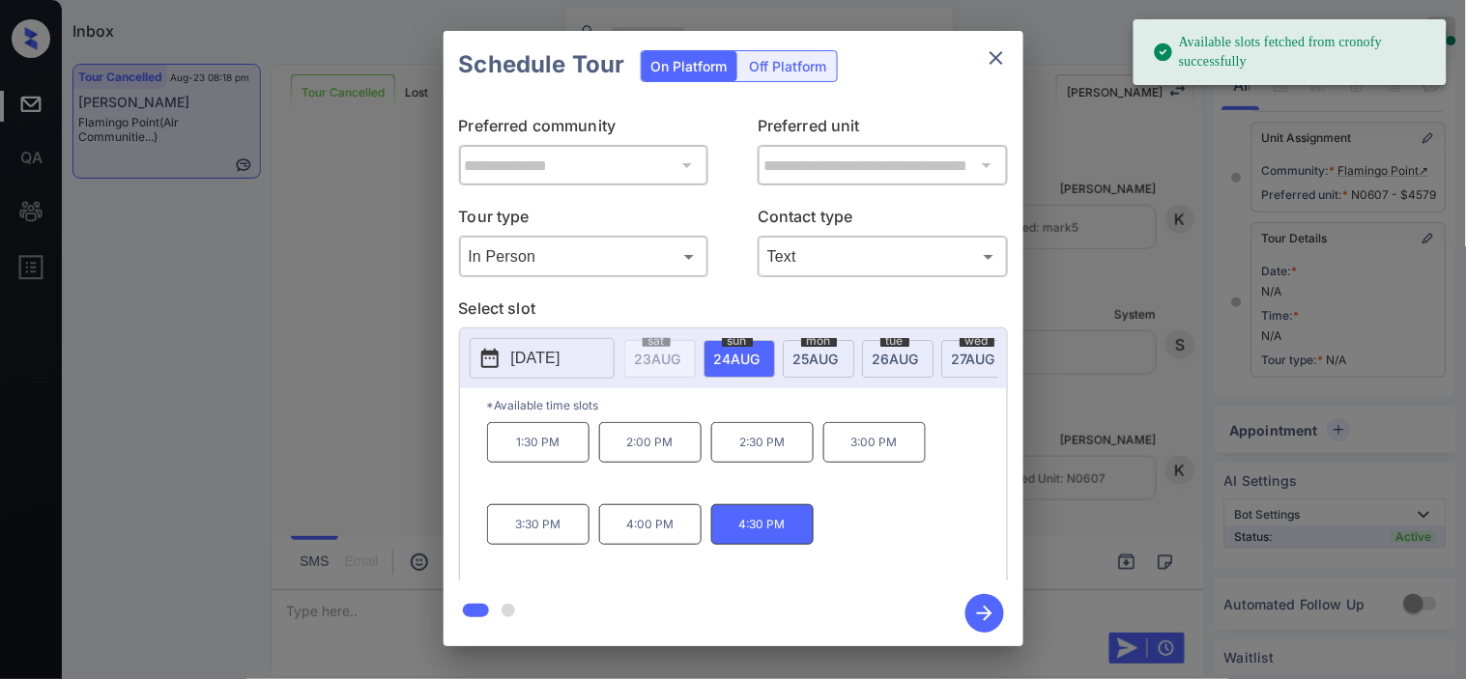
click at [979, 611] on icon "button" at bounding box center [984, 613] width 39 height 39
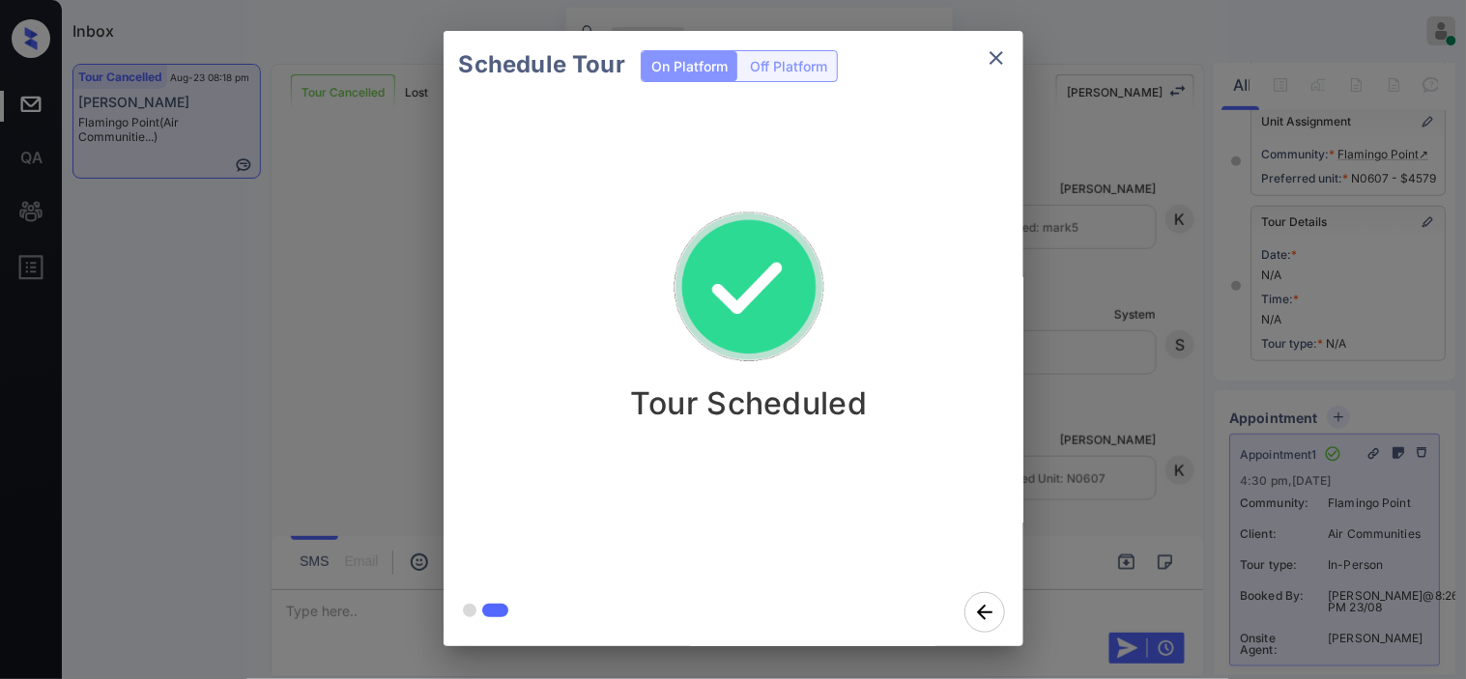
click at [1221, 428] on div "Schedule Tour On Platform Off Platform Tour Scheduled" at bounding box center [733, 338] width 1466 height 677
